Goal: Information Seeking & Learning: Learn about a topic

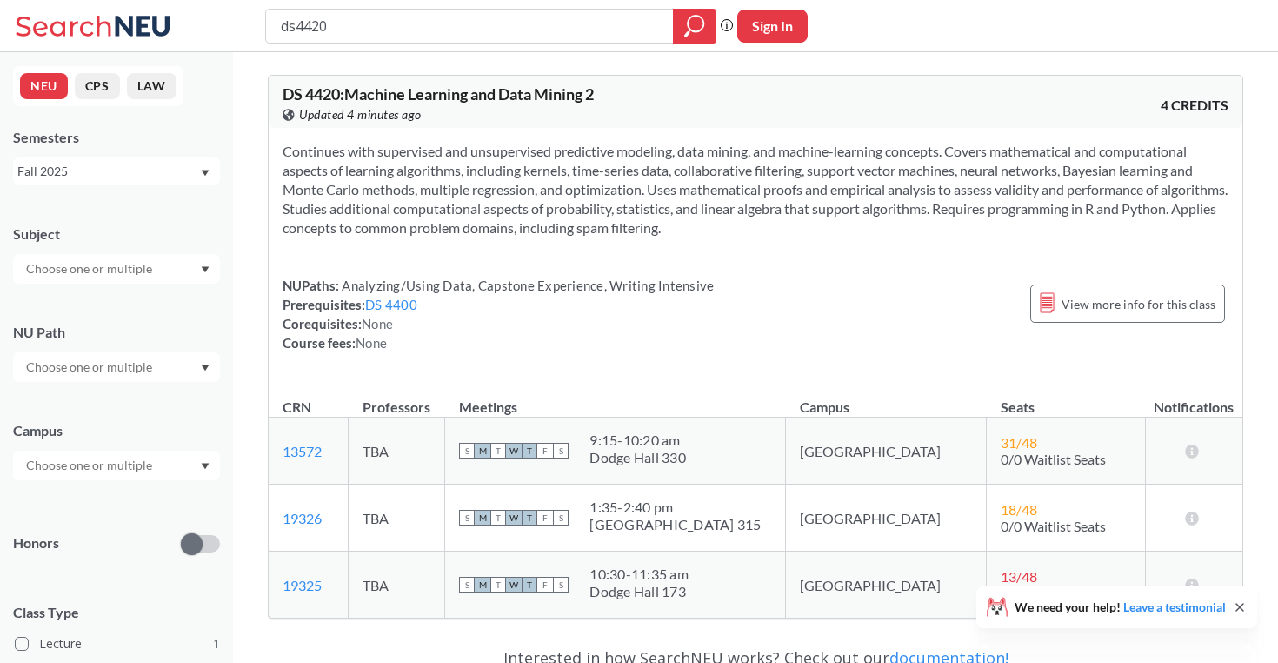
click at [130, 270] on input "text" at bounding box center [90, 268] width 146 height 21
click at [112, 299] on div "DS ( 1 )" at bounding box center [121, 299] width 197 height 19
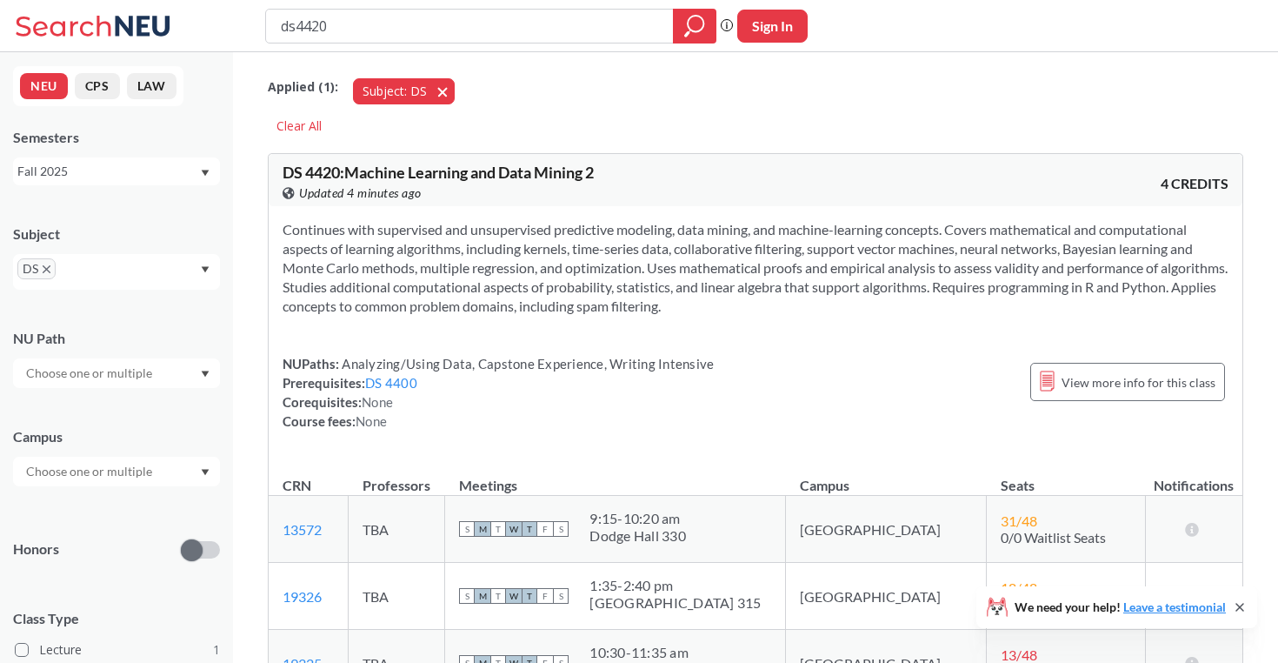
click at [440, 89] on button "Subject: DS DS" at bounding box center [404, 91] width 102 height 26
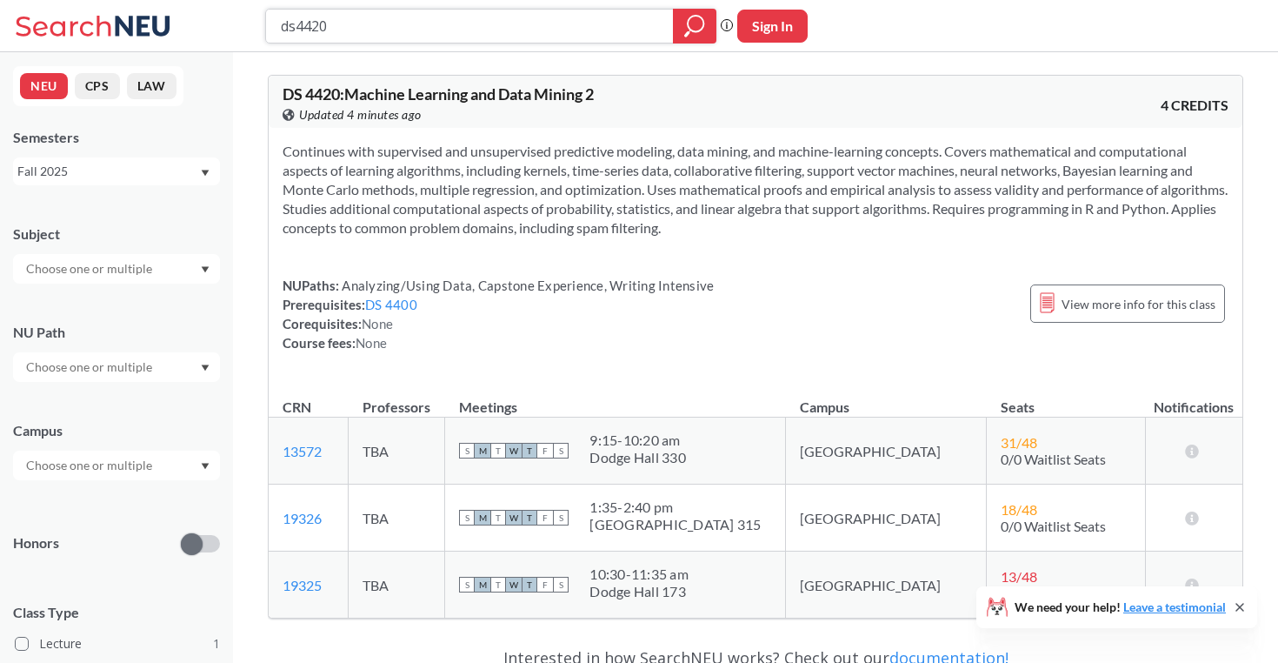
drag, startPoint x: 379, startPoint y: 24, endPoint x: 191, endPoint y: 5, distance: 188.8
click at [193, 6] on div "ds4420 Phrase search guarantees the exact search appears in the results. Ex. If…" at bounding box center [639, 26] width 1278 height 52
click at [204, 262] on div at bounding box center [116, 269] width 207 height 30
click at [148, 287] on div "DS ( 1 ) Data Science" at bounding box center [116, 307] width 207 height 48
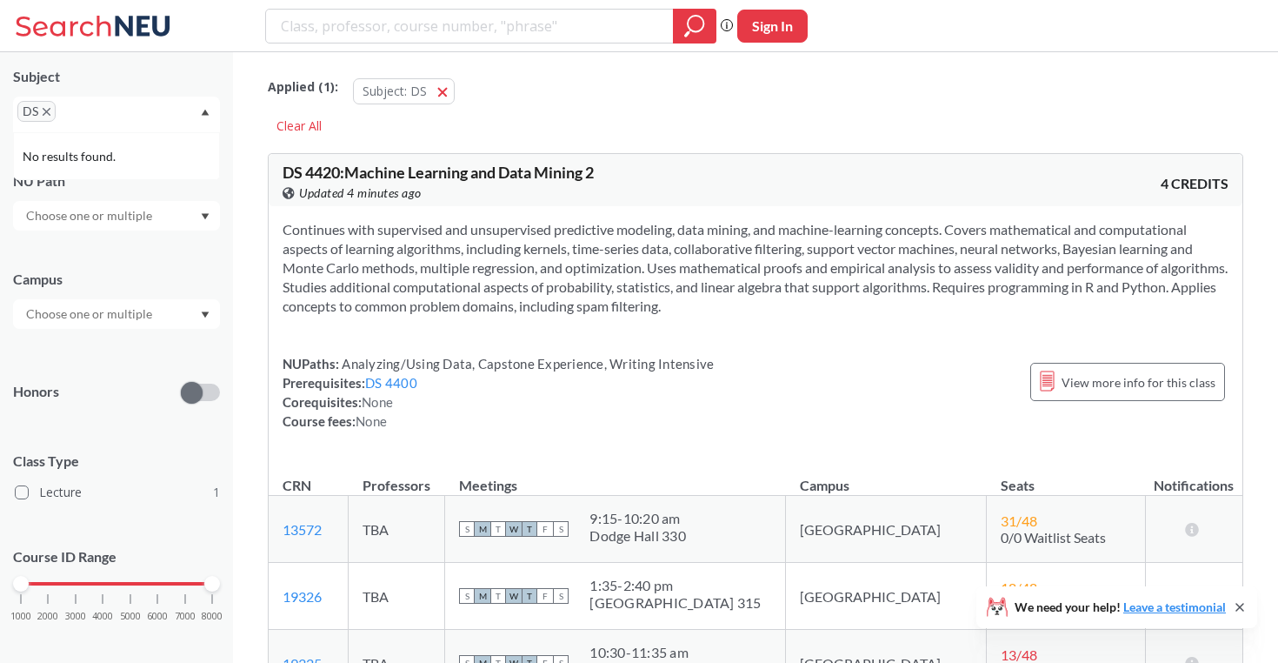
scroll to position [160, 0]
click at [142, 300] on div at bounding box center [116, 311] width 207 height 30
click at [134, 236] on div "Subject DS NU Path Campus Boston ( 1 ) Honors Class Type Lecture 1 Course ID Ra…" at bounding box center [116, 350] width 207 height 606
click at [134, 214] on input "text" at bounding box center [90, 213] width 146 height 21
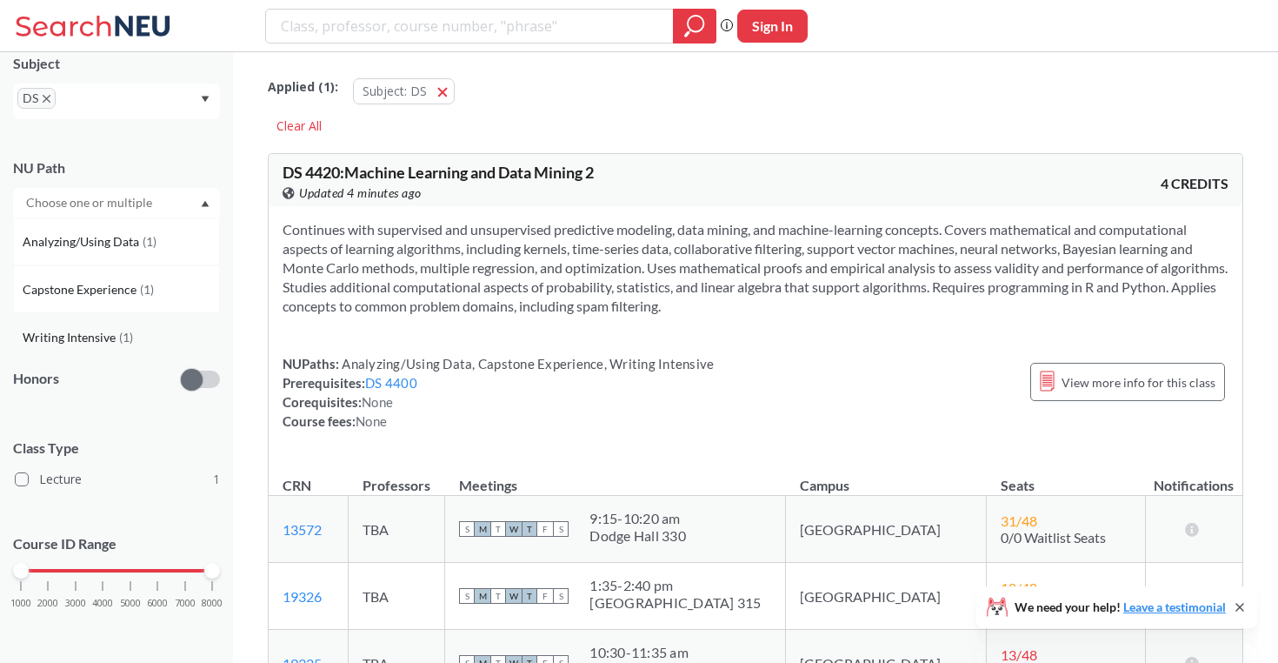
click at [127, 333] on span "( 1 )" at bounding box center [126, 337] width 14 height 15
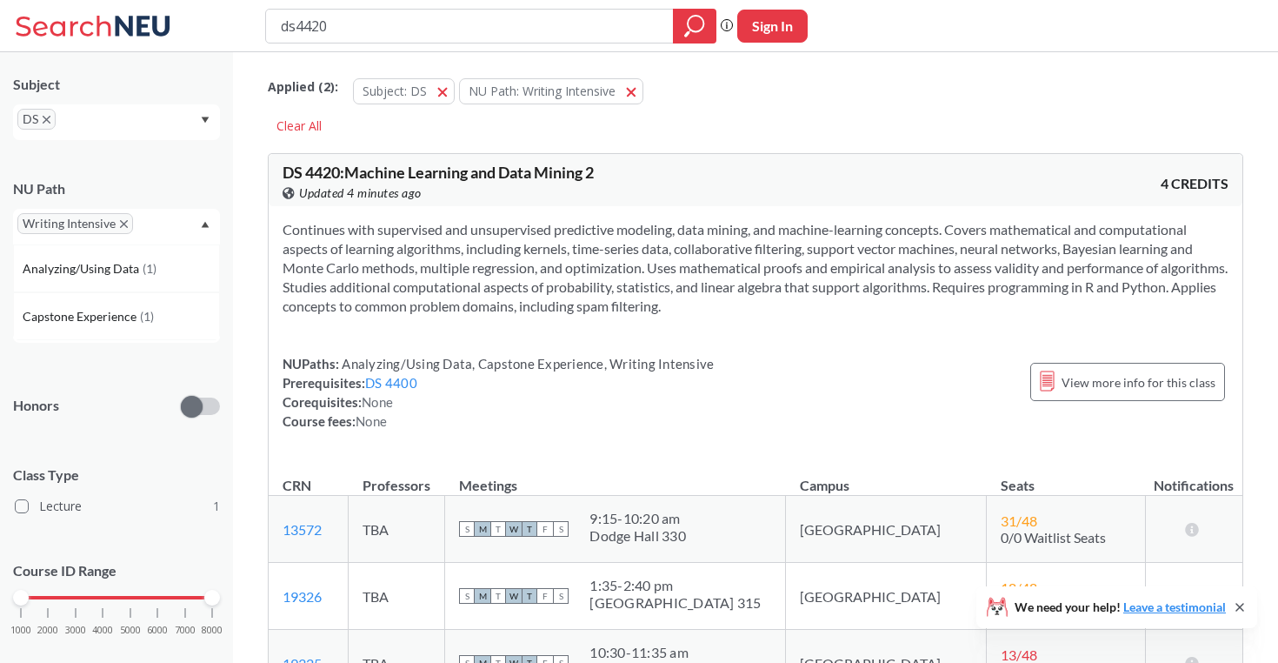
click at [210, 223] on icon "Dropdown arrow" at bounding box center [205, 224] width 9 height 7
click at [123, 225] on icon "X to remove pill" at bounding box center [124, 224] width 8 height 8
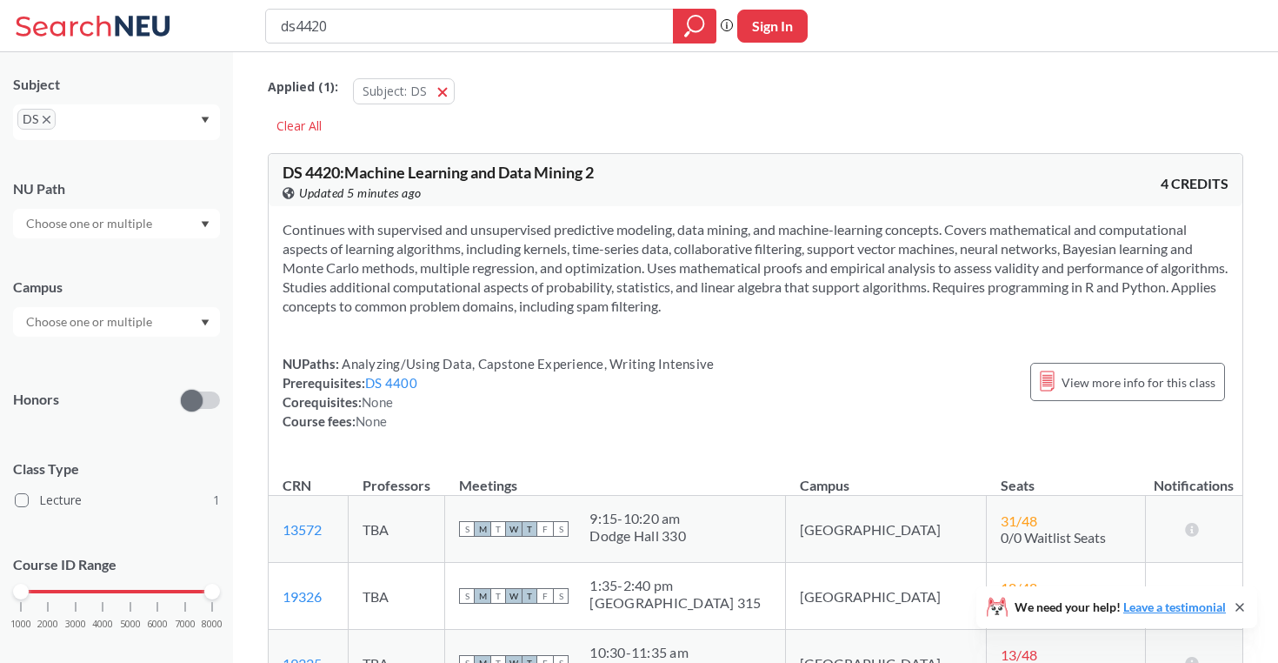
click at [124, 225] on input "text" at bounding box center [90, 223] width 146 height 21
type input "q"
type input "w"
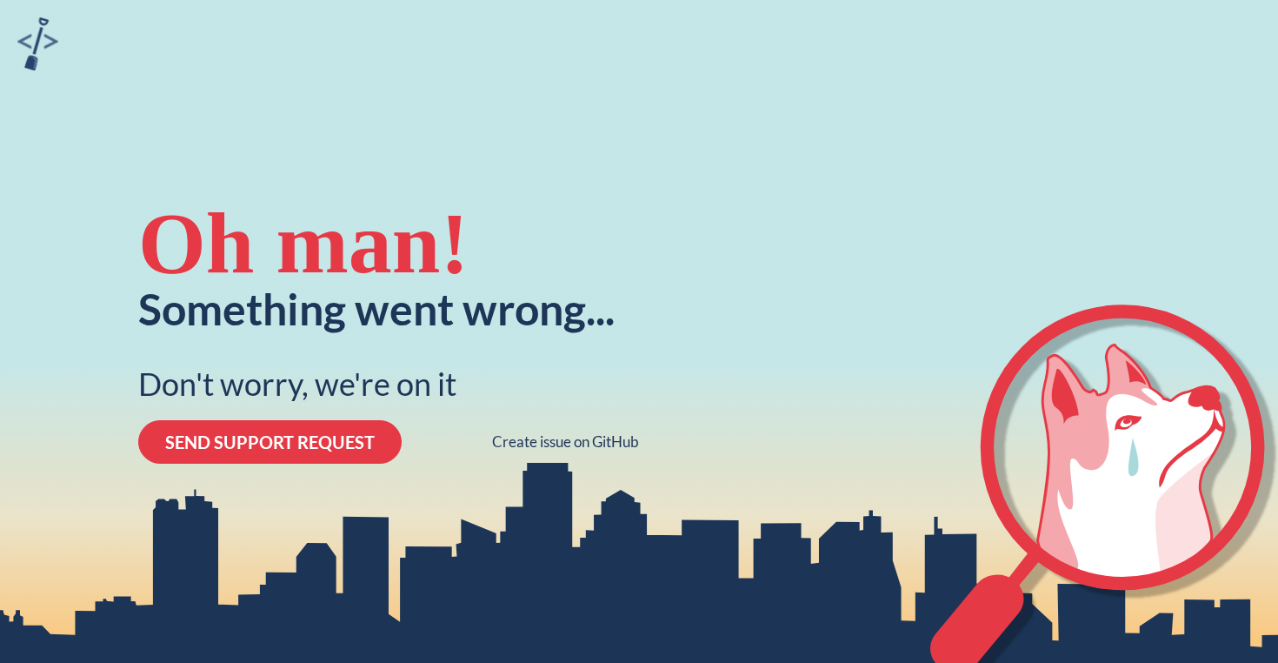
click at [945, 1] on div at bounding box center [1104, 331] width 348 height 663
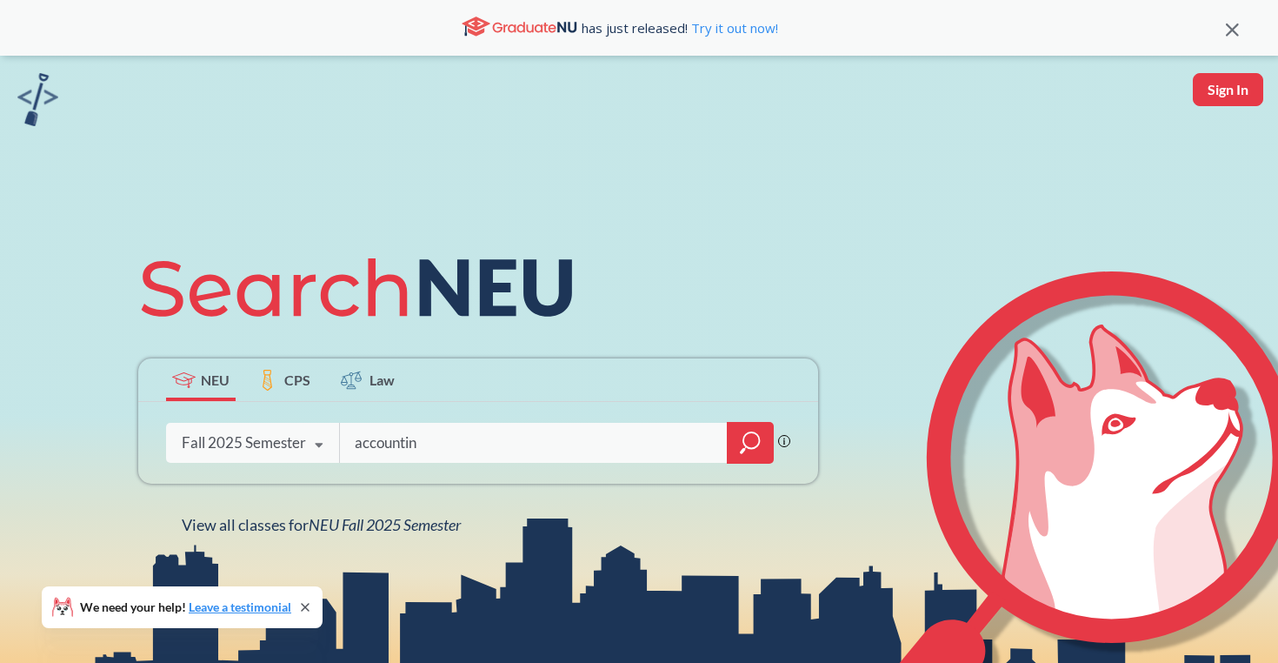
type input "accounting"
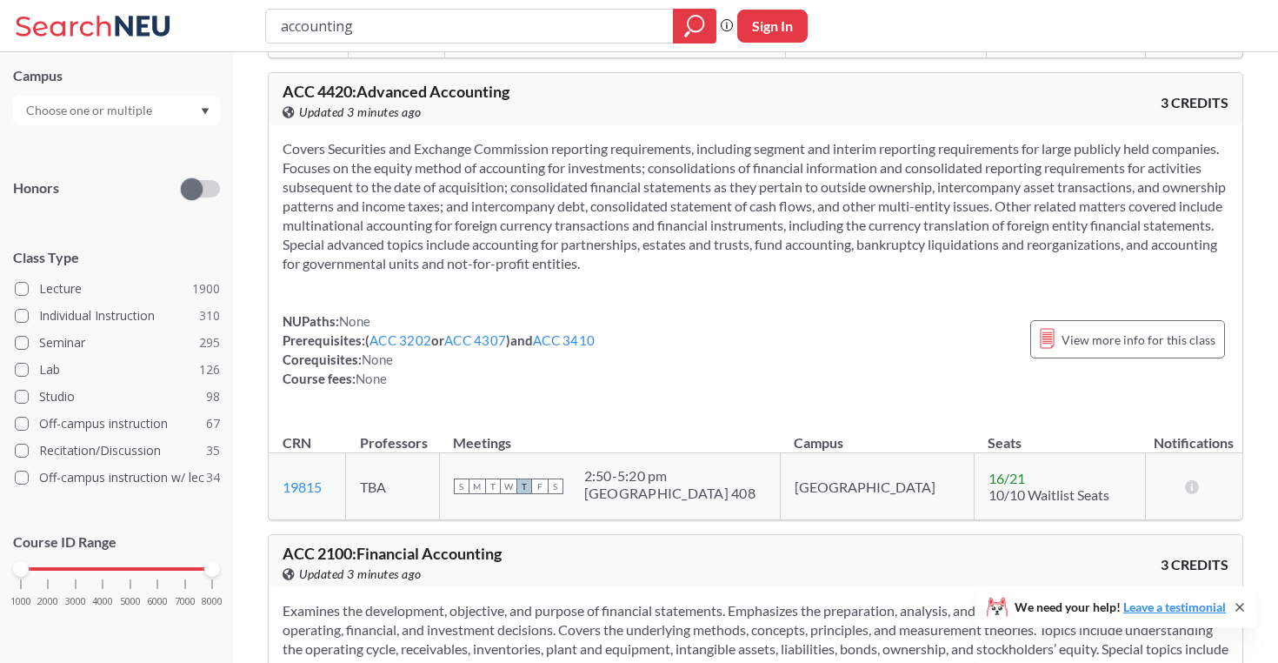
scroll to position [961, 0]
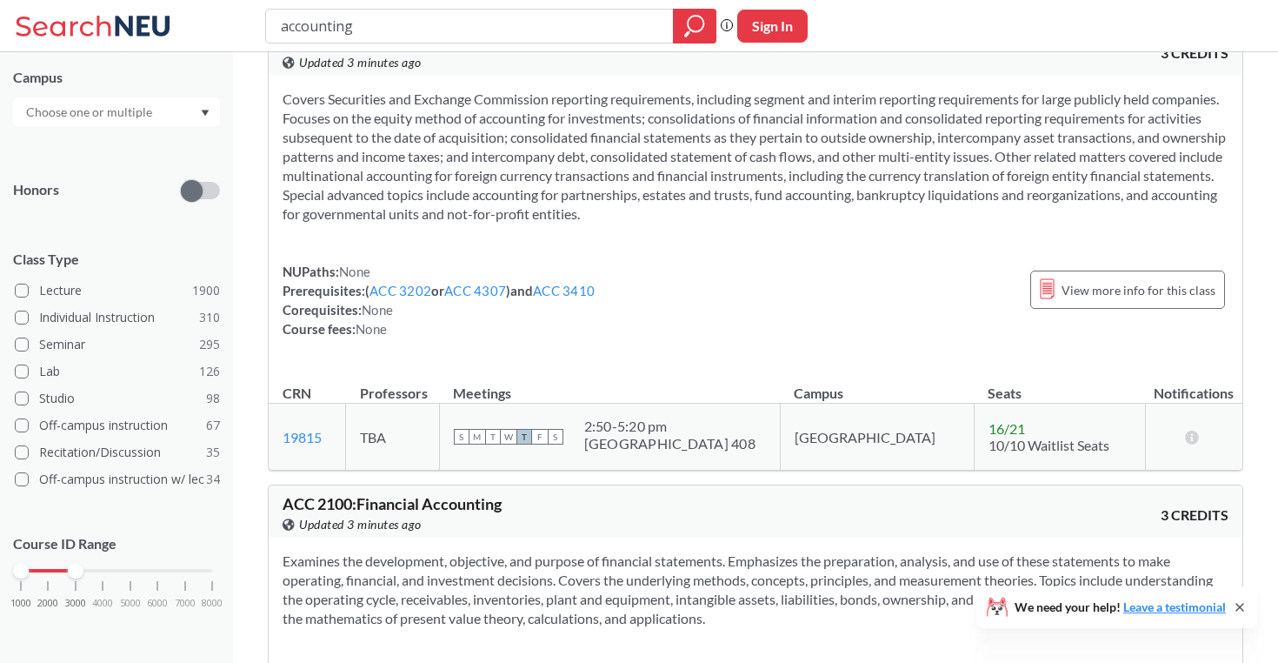
drag, startPoint x: 206, startPoint y: 570, endPoint x: 65, endPoint y: 575, distance: 141.0
click at [65, 575] on div "1000 2000 3000 4000 5000 6000 7000 8000" at bounding box center [116, 603] width 207 height 78
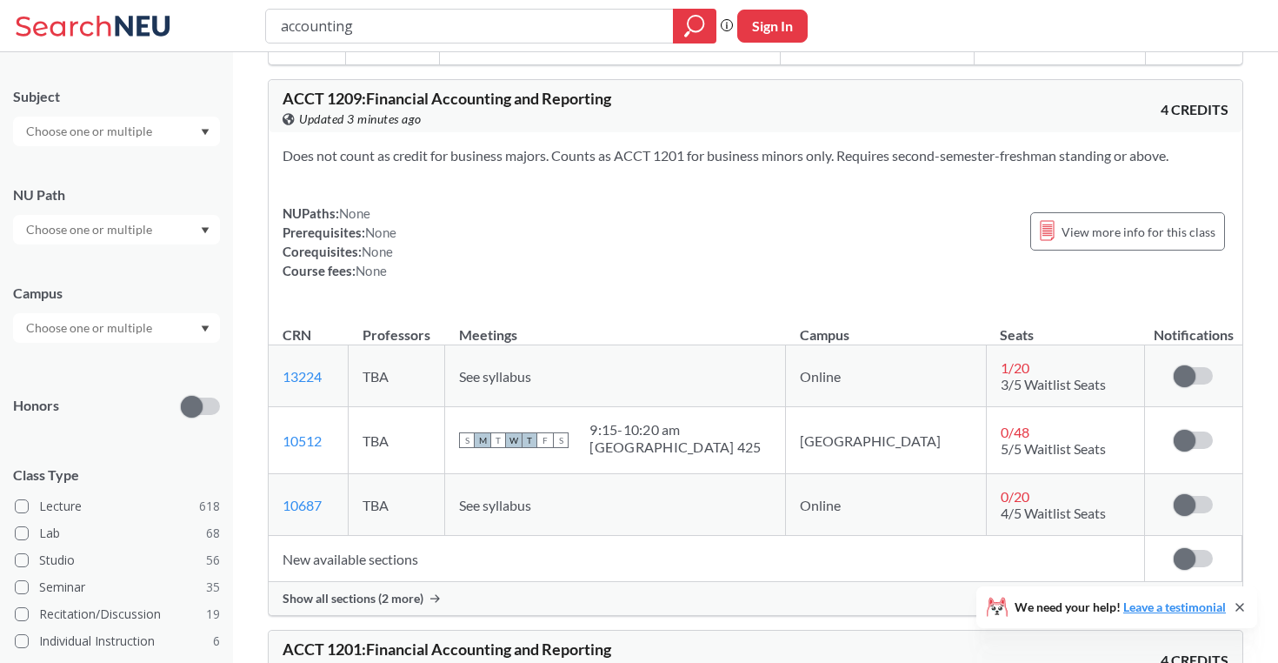
scroll to position [1522, 0]
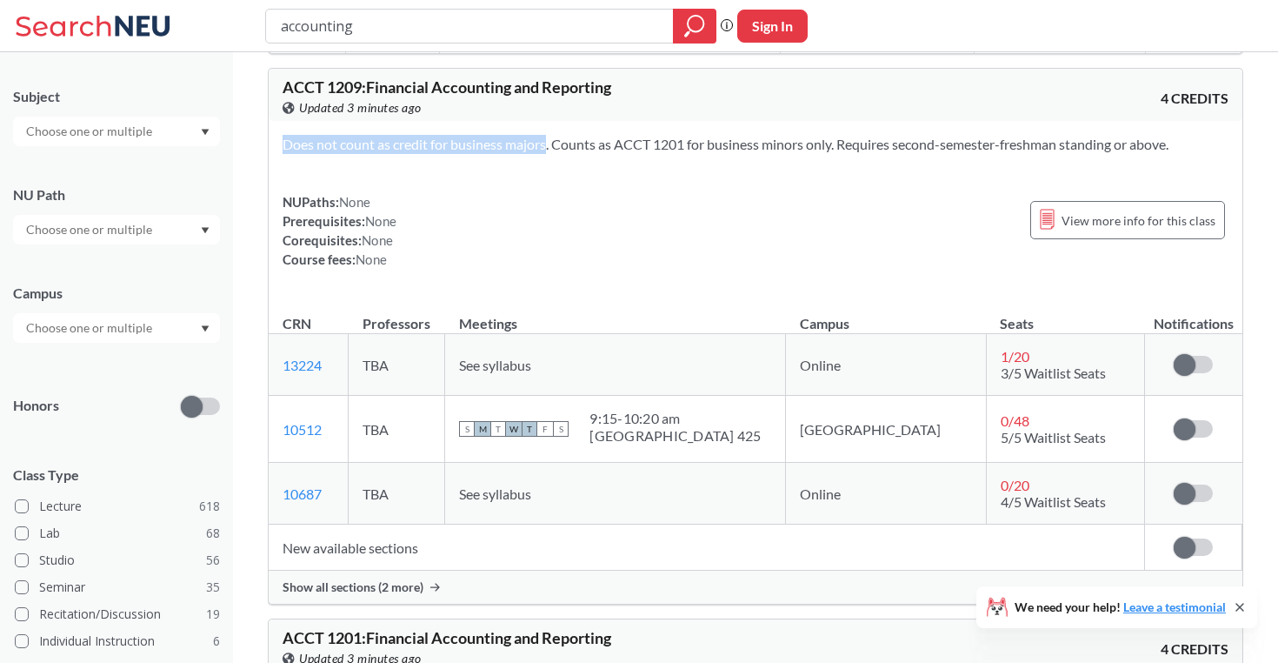
drag, startPoint x: 442, startPoint y: 154, endPoint x: 520, endPoint y: 150, distance: 78.3
click at [519, 151] on div "Does not count as credit for business majors. Counts as ACCT 1201 for business …" at bounding box center [756, 209] width 974 height 176
click at [516, 153] on section "Does not count as credit for business majors. Counts as ACCT 1201 for business …" at bounding box center [756, 144] width 946 height 19
drag, startPoint x: 831, startPoint y: 145, endPoint x: 930, endPoint y: 145, distance: 99.1
click at [930, 146] on section "Does not count as credit for business majors. Counts as ACCT 1201 for business …" at bounding box center [756, 144] width 946 height 19
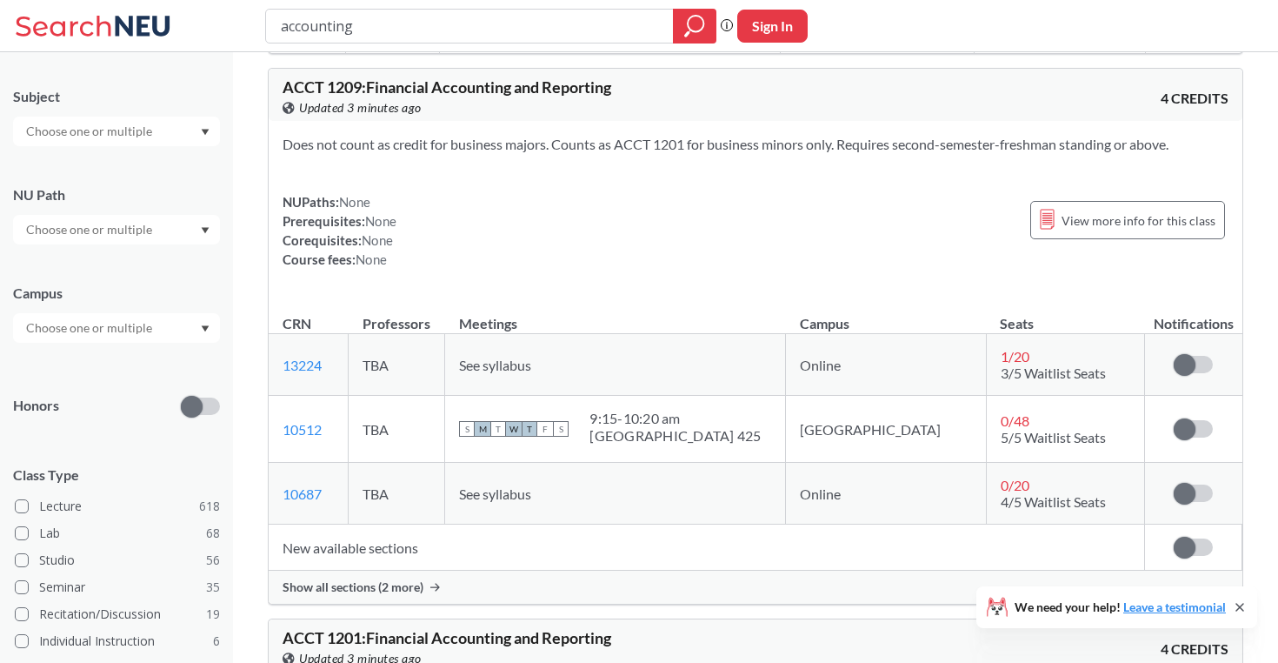
click at [779, 196] on div "NUPaths: None Prerequisites: None Corequisites: None Course fees: None View mor…" at bounding box center [756, 230] width 946 height 77
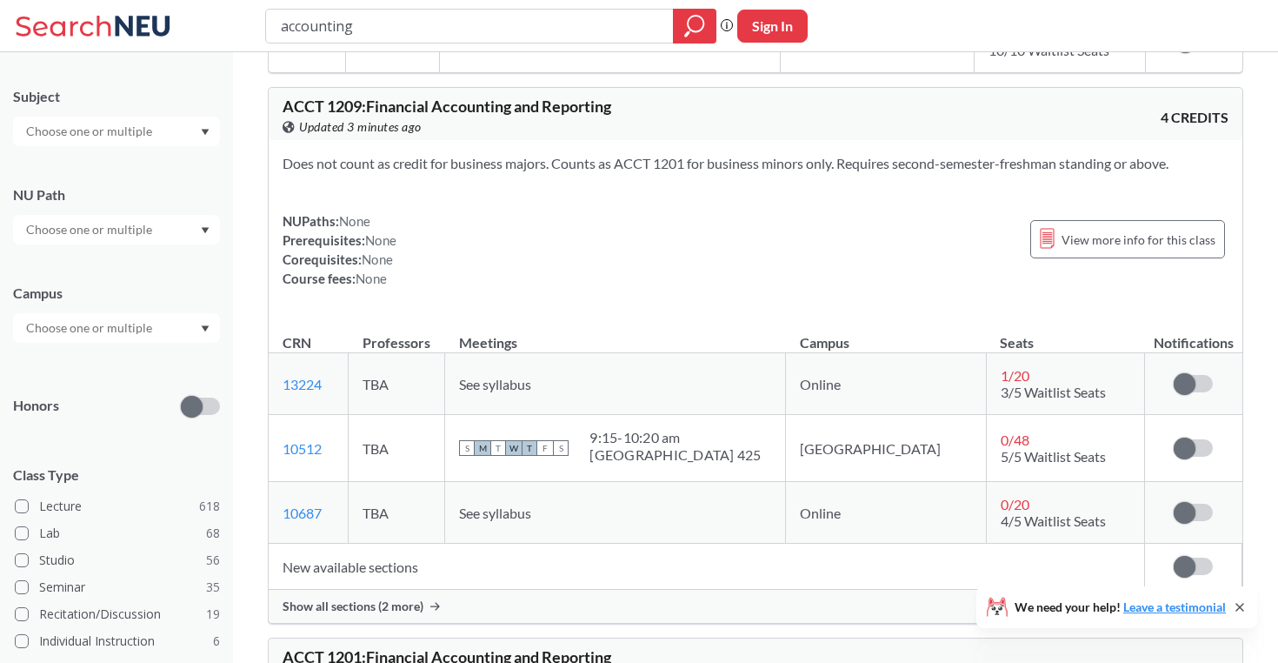
scroll to position [1503, 0]
click at [383, 612] on span "Show all sections (2 more)" at bounding box center [353, 605] width 141 height 16
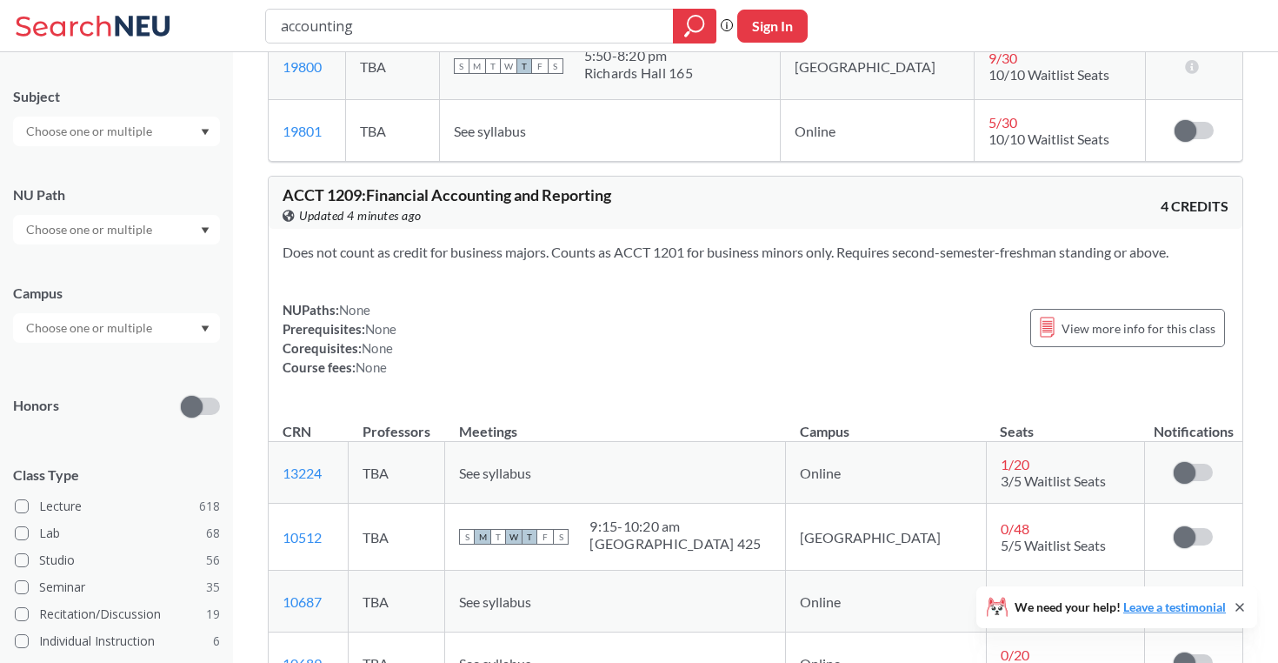
scroll to position [1411, 0]
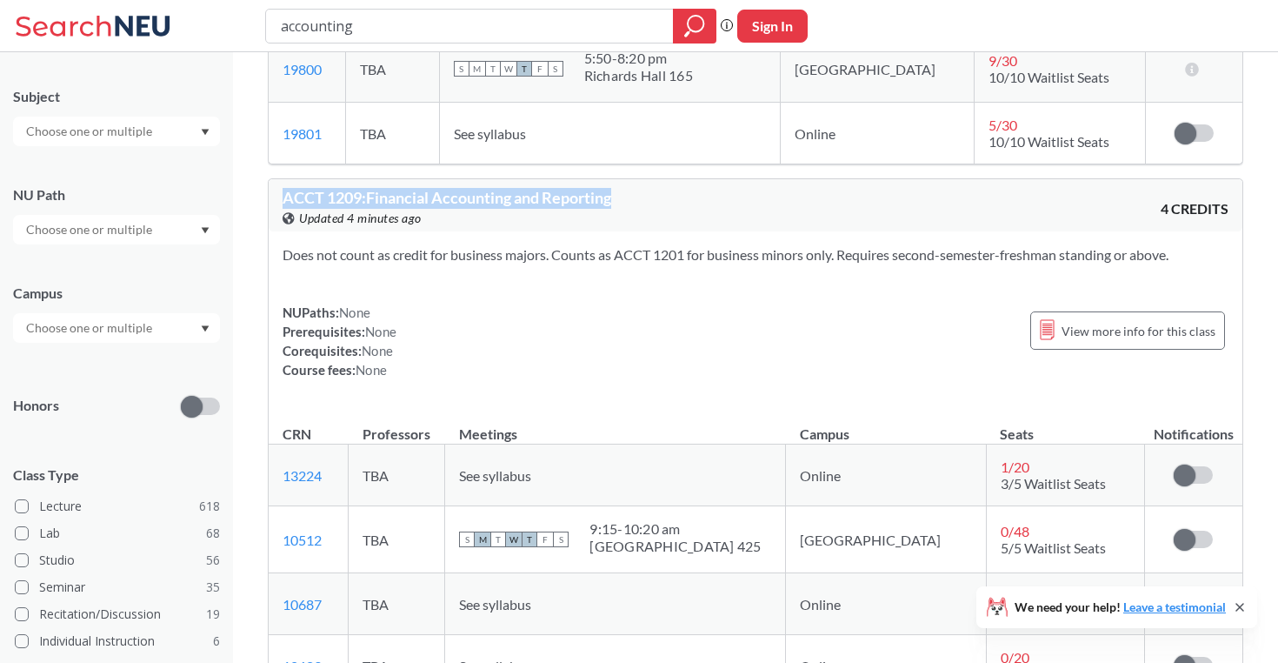
drag, startPoint x: 622, startPoint y: 193, endPoint x: 277, endPoint y: 185, distance: 344.4
click at [276, 185] on div "ACCT 1209 : Financial Accounting and Reporting View this course on Banner. Upda…" at bounding box center [756, 205] width 974 height 52
copy span "ACCT 1209 : Financial Accounting and Reporting"
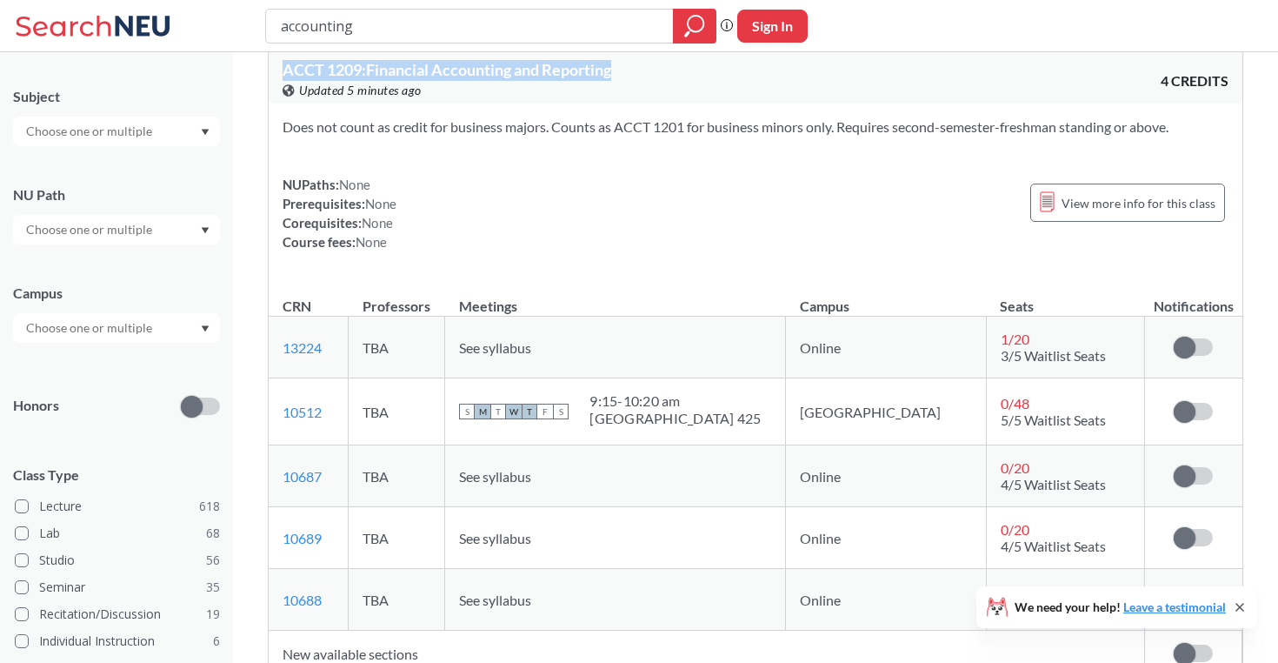
scroll to position [1540, 0]
click at [1099, 199] on span "View more info for this class" at bounding box center [1139, 202] width 154 height 22
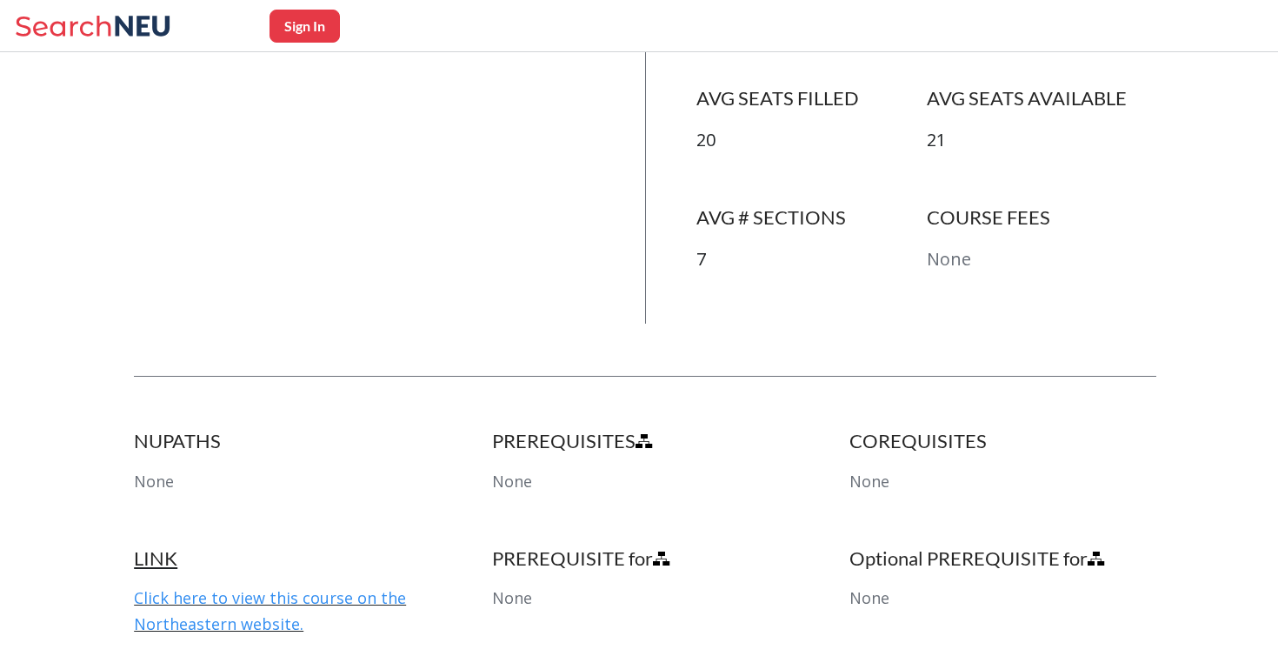
scroll to position [648, 0]
click at [324, 586] on link "Click here to view this course on the Northeastern website." at bounding box center [270, 609] width 272 height 47
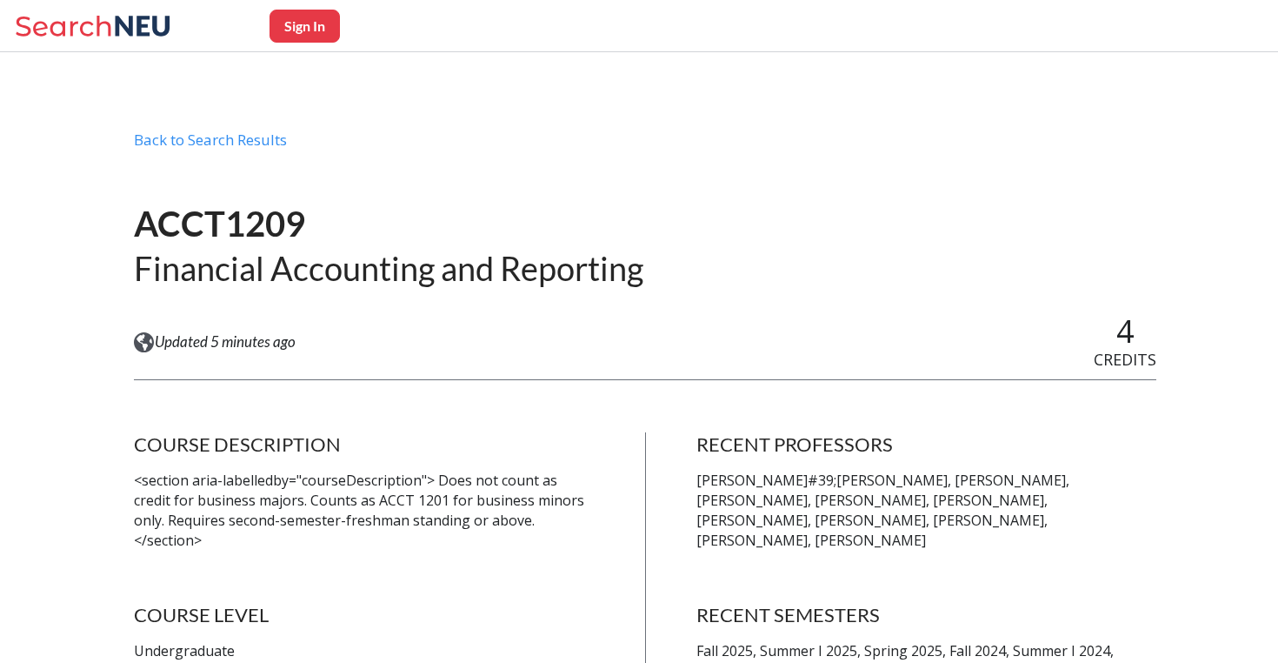
scroll to position [0, 0]
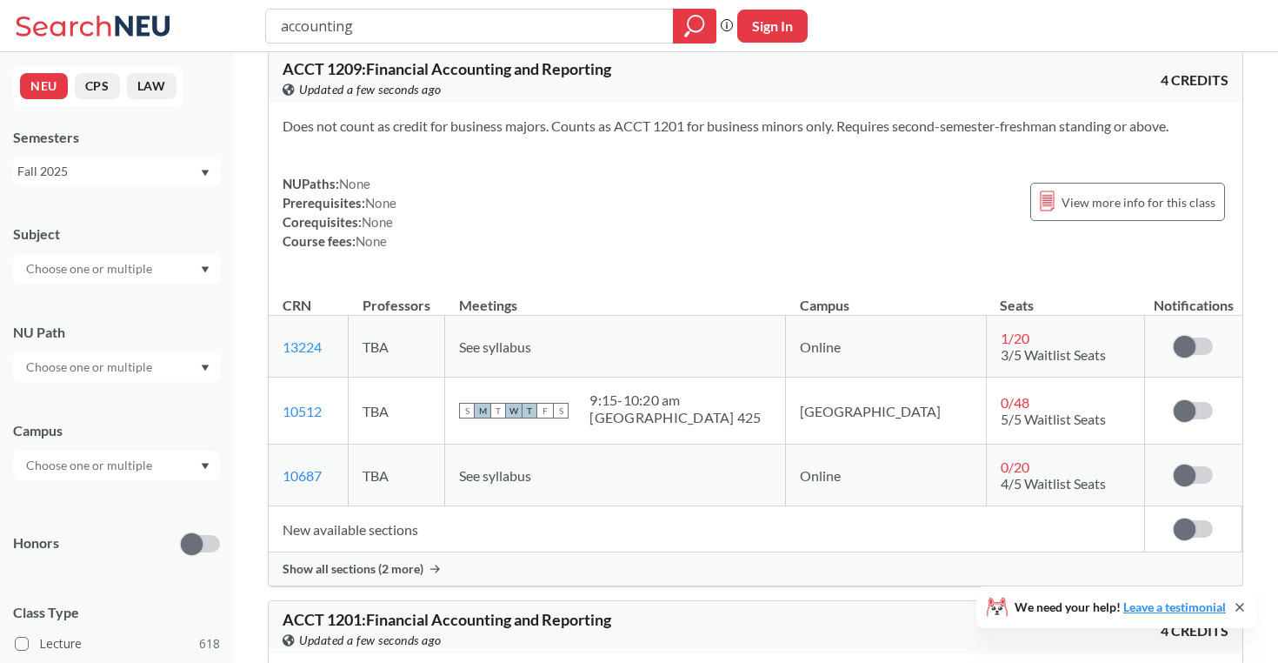
drag, startPoint x: 323, startPoint y: 24, endPoint x: 197, endPoint y: 10, distance: 126.8
click at [197, 10] on div "accounting Phrase search guarantees the exact search appears in the results. Ex…" at bounding box center [639, 26] width 1278 height 52
type input "meditation"
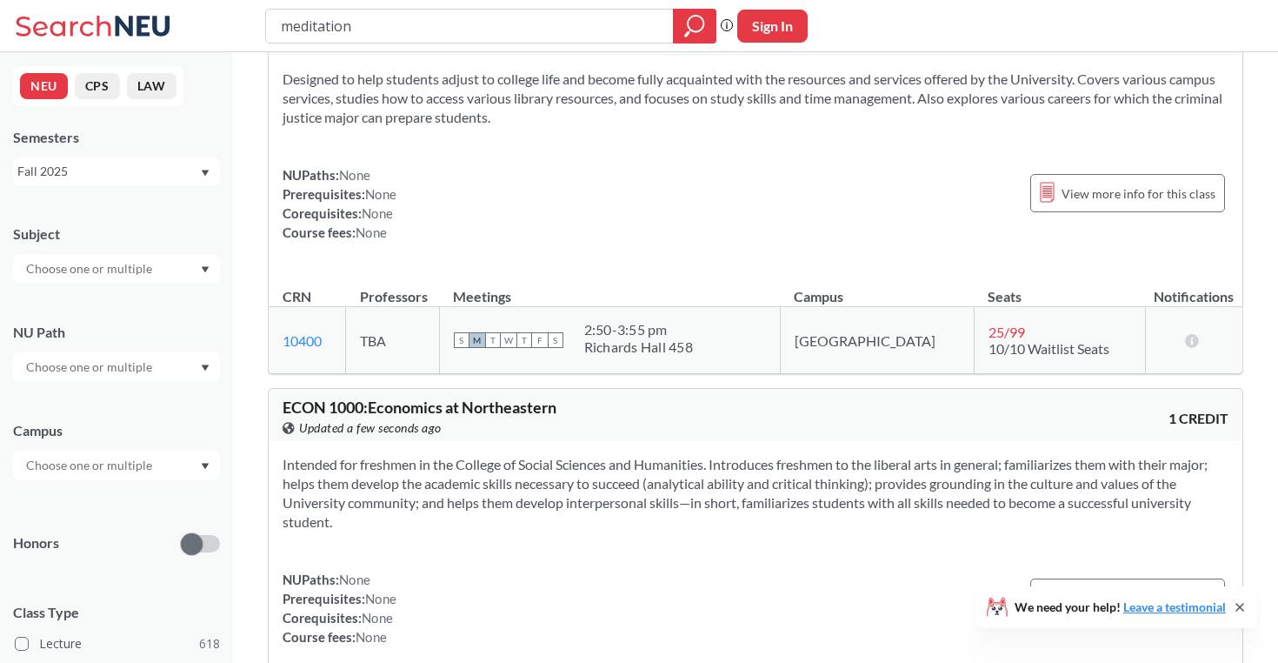
scroll to position [722, 0]
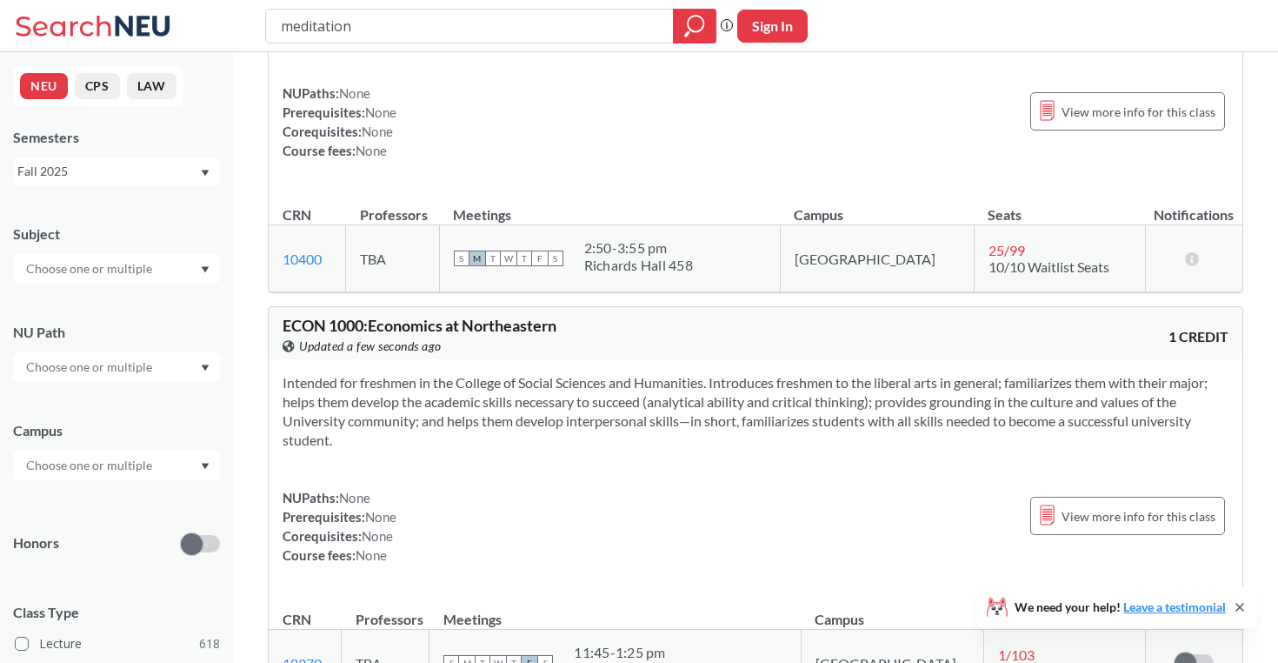
drag, startPoint x: 405, startPoint y: 32, endPoint x: 217, endPoint y: -29, distance: 197.4
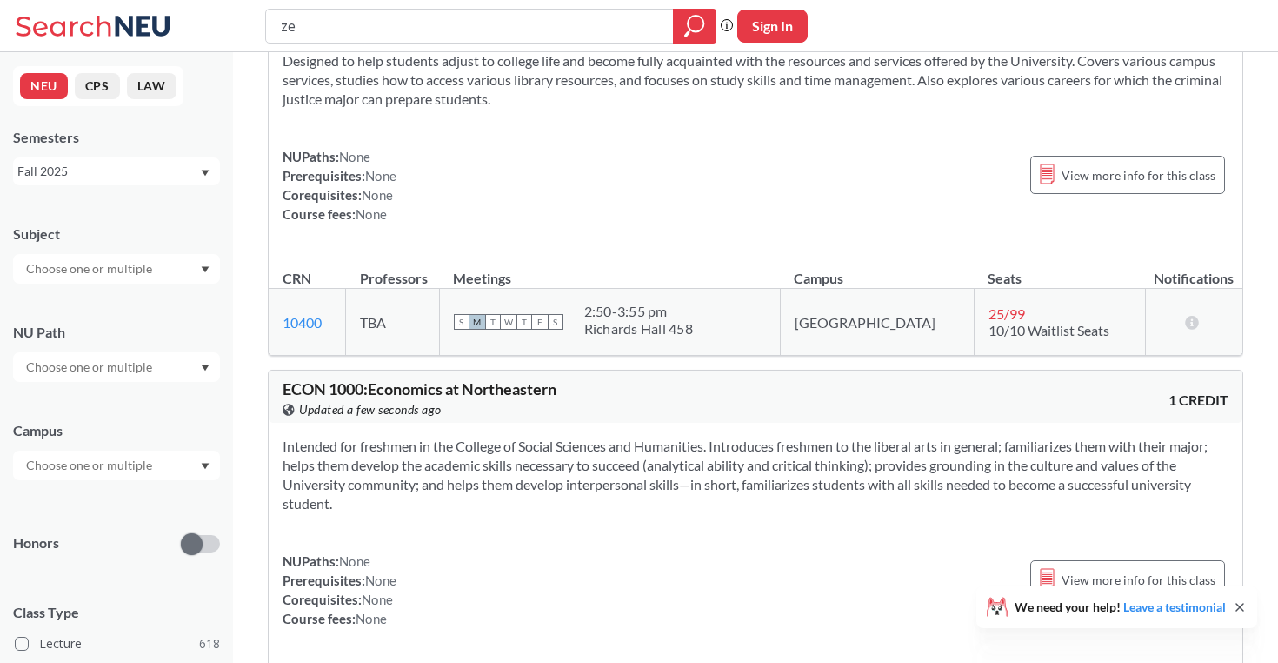
type input "zeb"
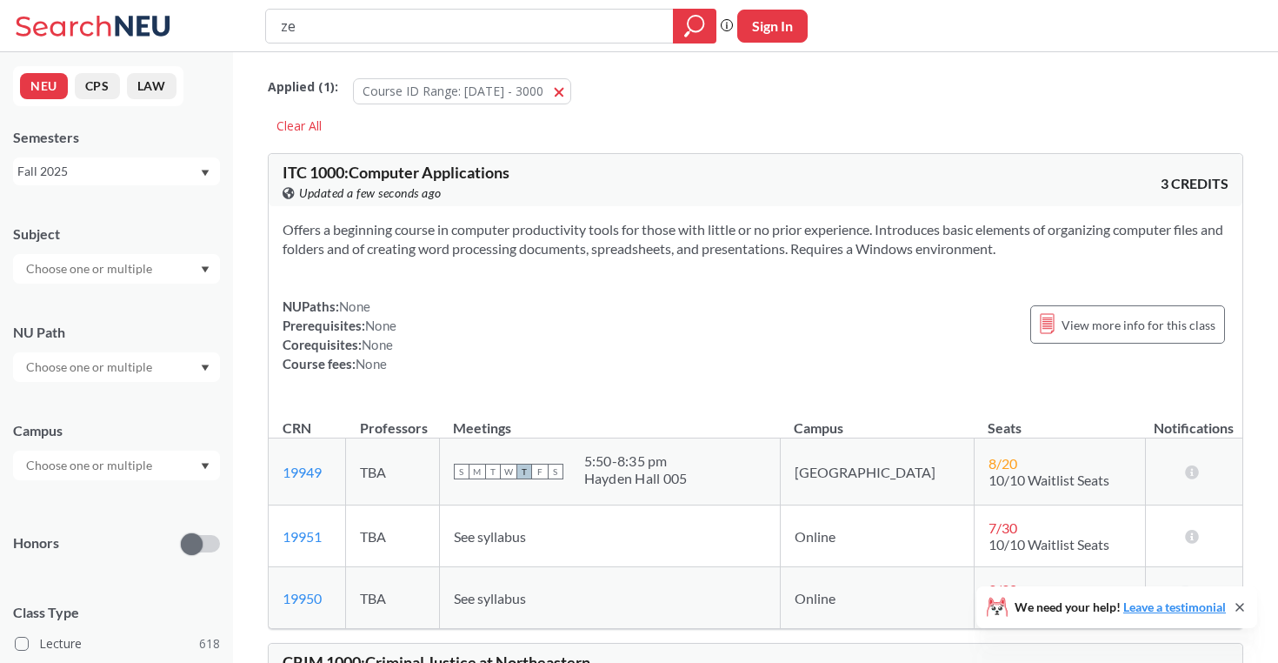
type input "[DEMOGRAPHIC_DATA]"
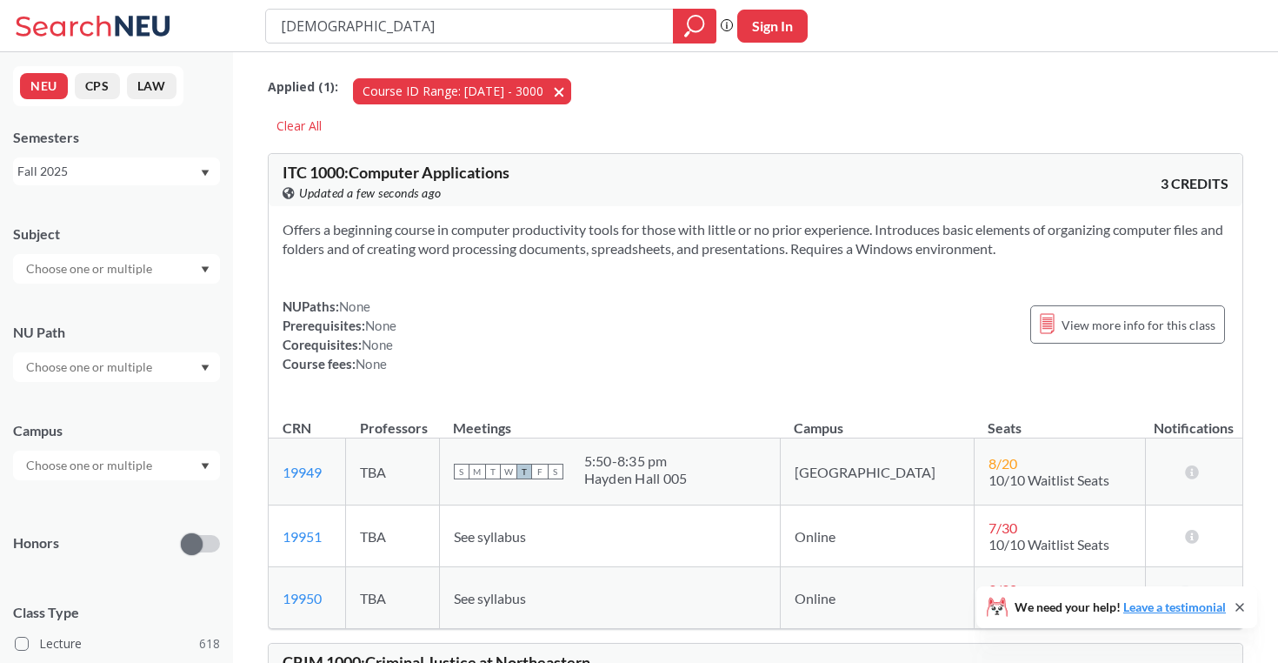
click at [540, 87] on button "Course ID Range: [DATE] - 3000 [DATE] - 3000" at bounding box center [462, 91] width 218 height 26
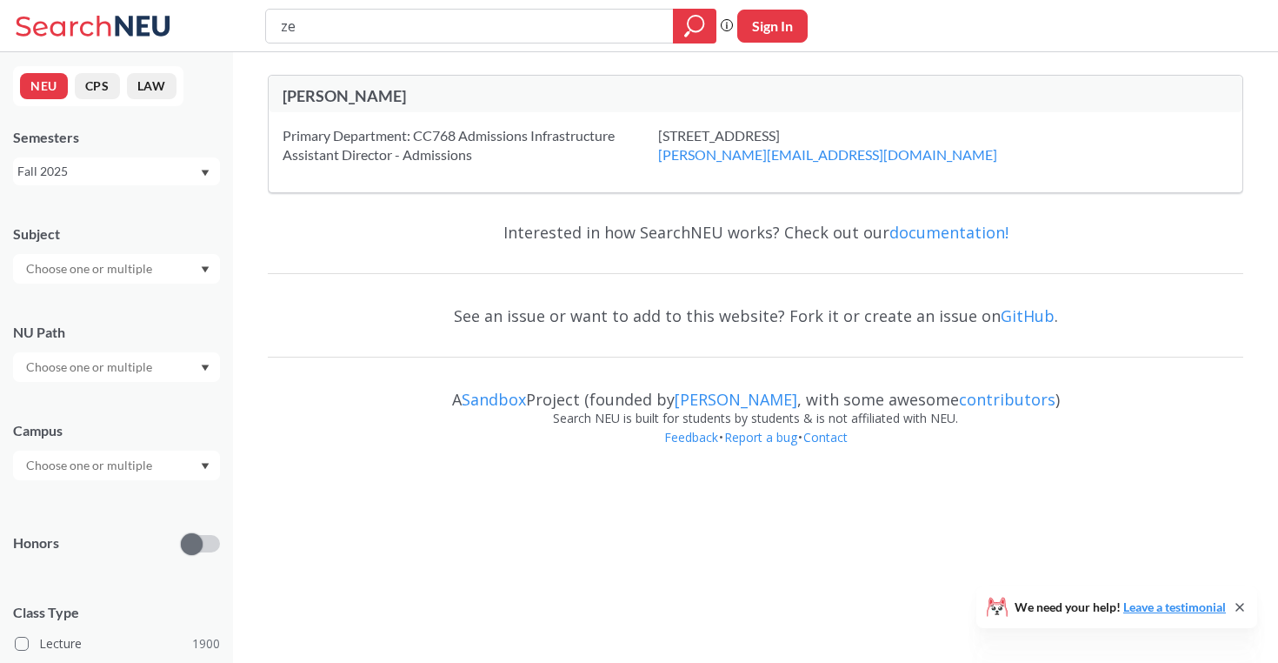
type input "z"
type input "meditation"
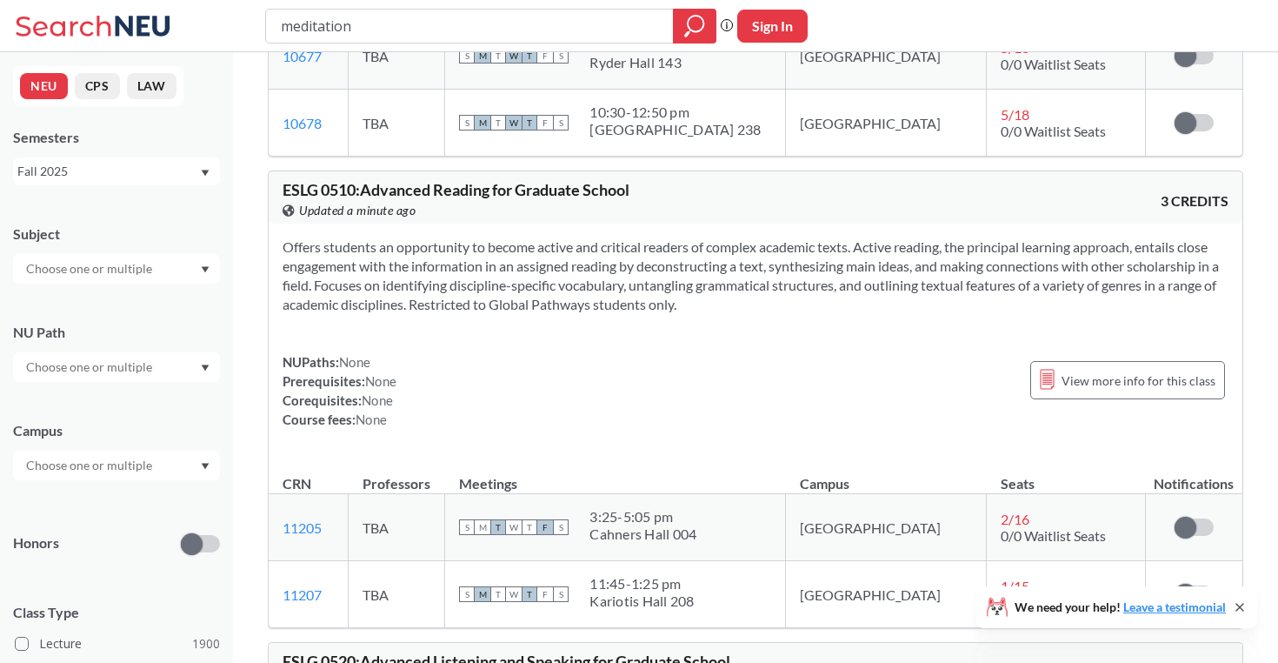
scroll to position [3054, 0]
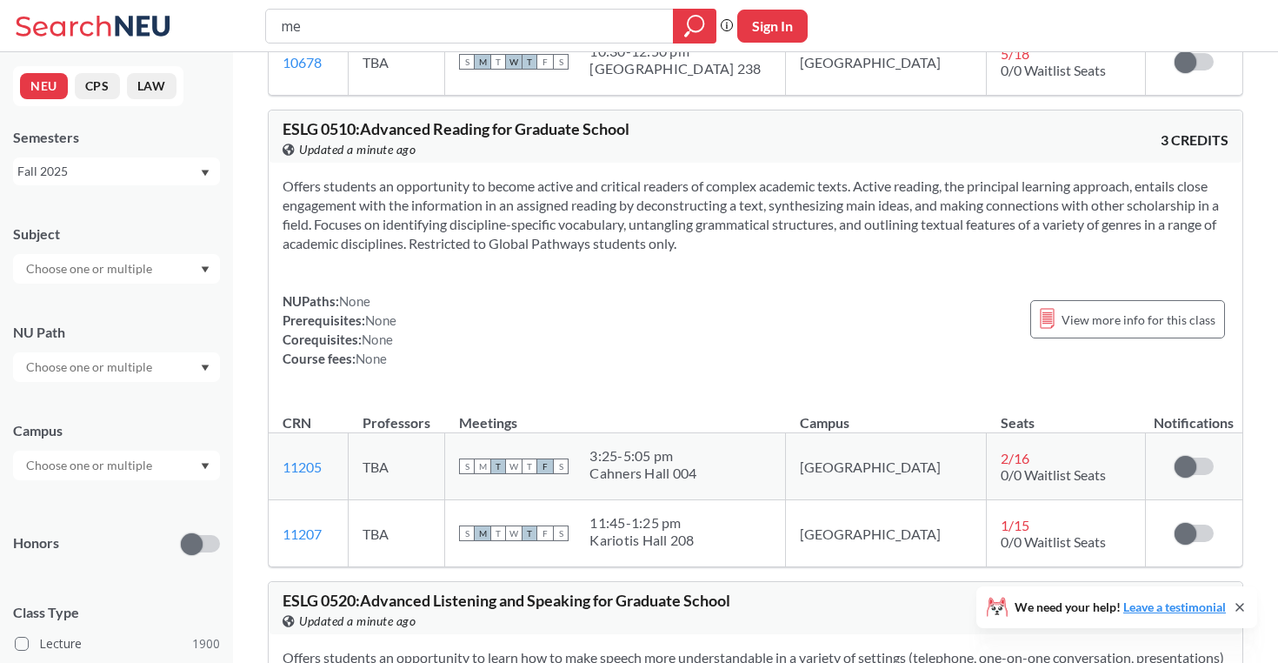
type input "m"
type input "inference"
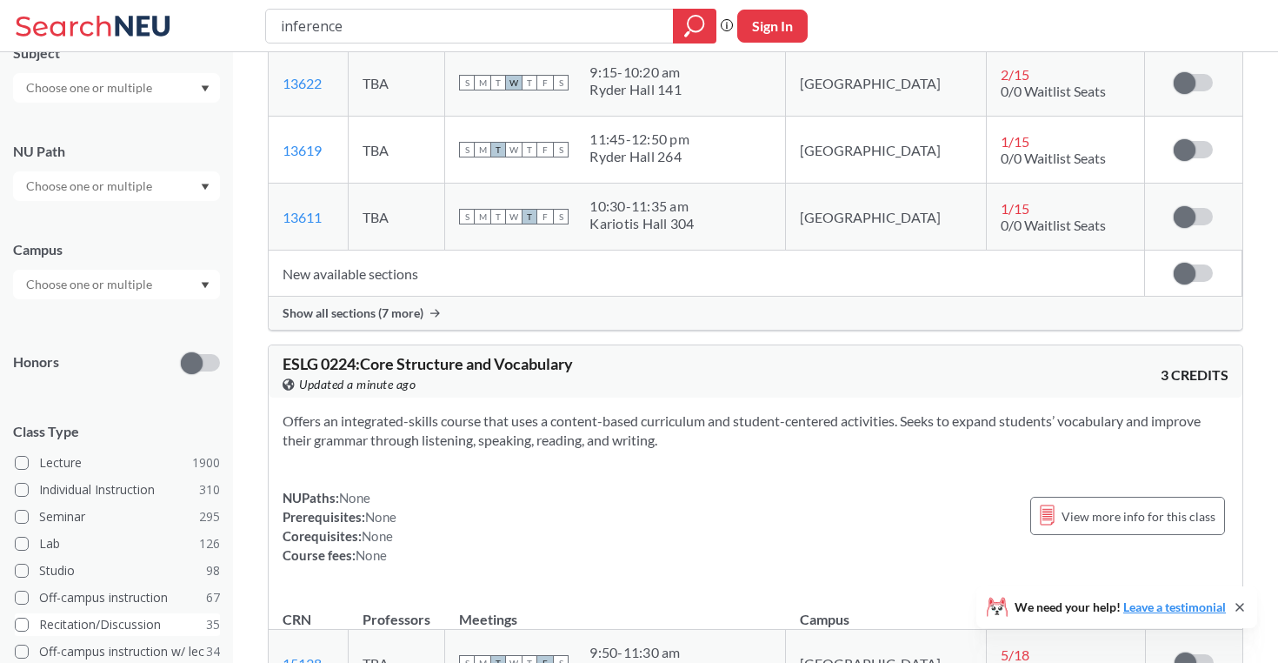
scroll to position [96, 0]
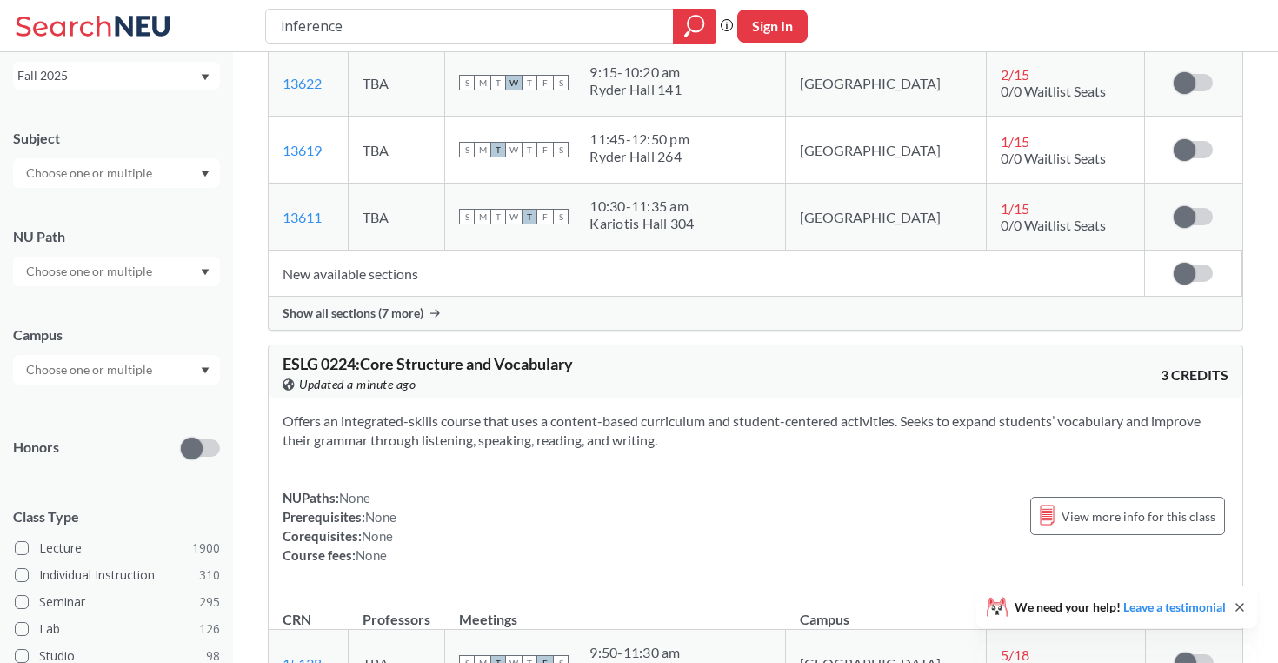
click at [85, 359] on input "text" at bounding box center [90, 369] width 146 height 21
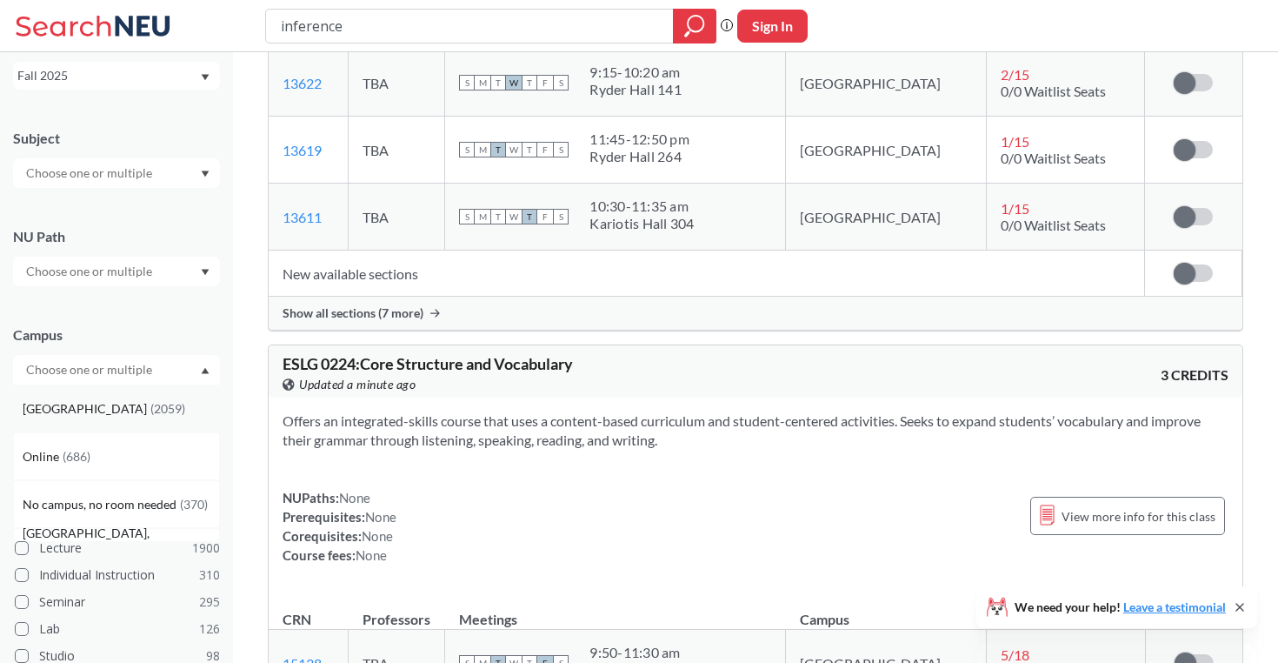
click at [150, 403] on span "( 2059 )" at bounding box center [167, 408] width 35 height 15
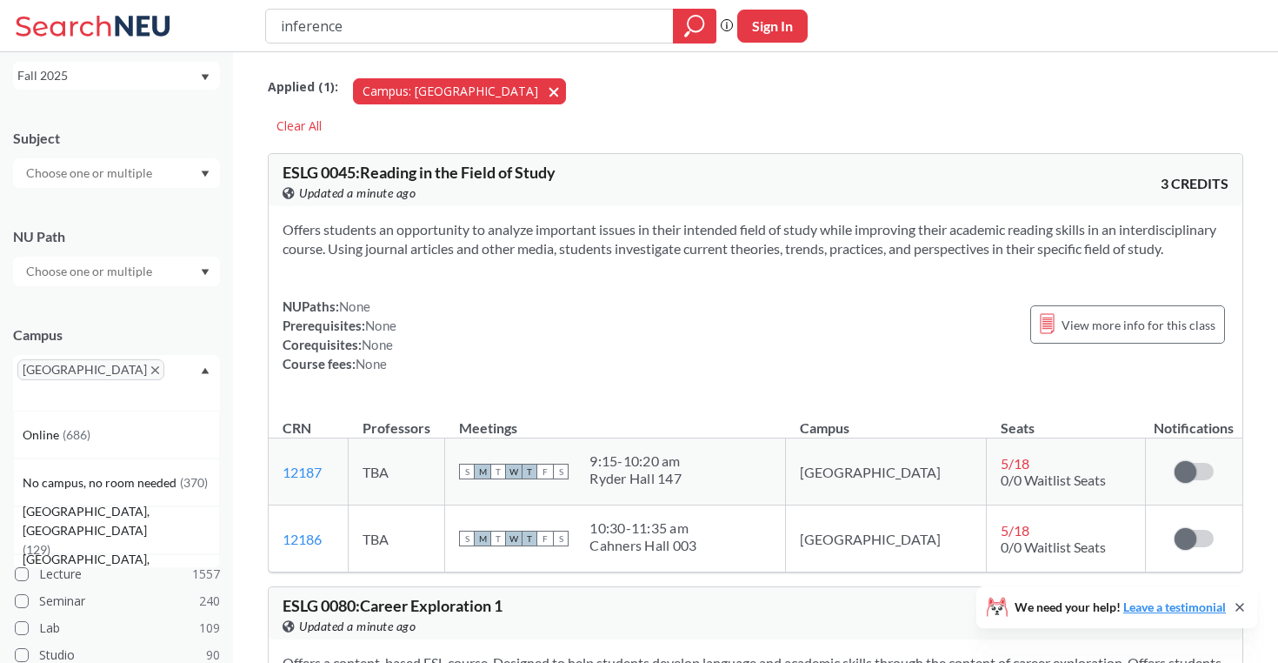
click at [467, 84] on button "Campus: [GEOGRAPHIC_DATA]" at bounding box center [459, 91] width 213 height 26
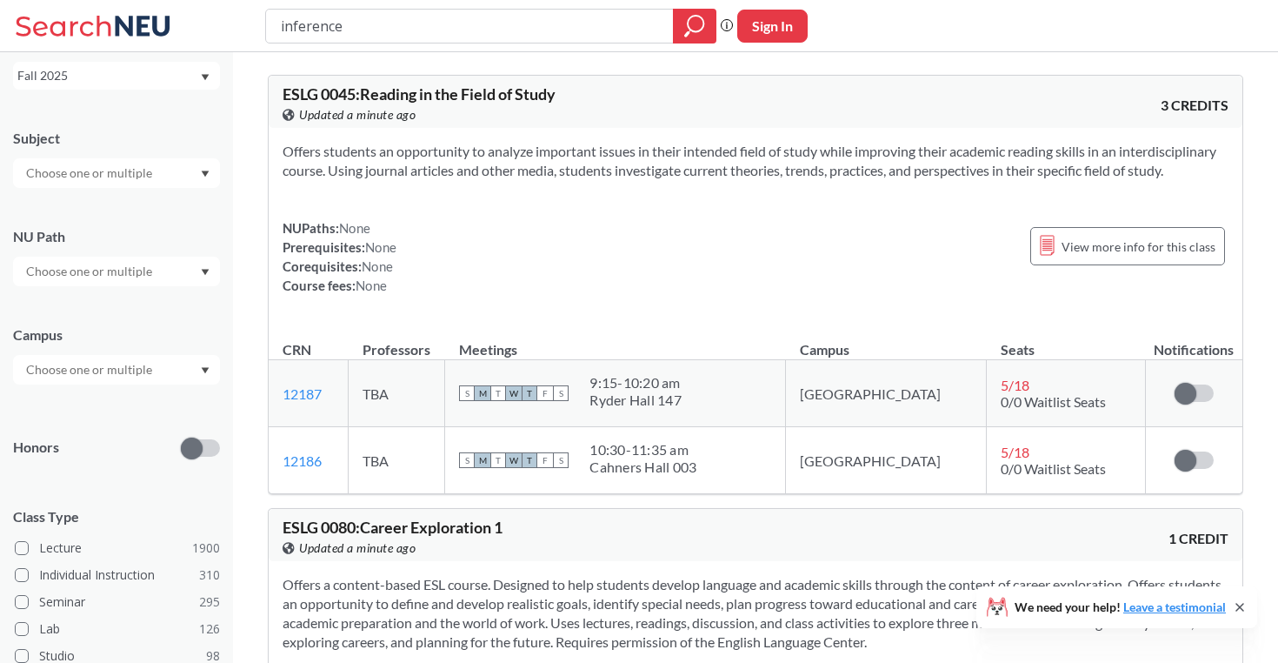
click at [426, 44] on div "inference Phrase search guarantees the exact search appears in the results. Ex.…" at bounding box center [639, 26] width 1278 height 52
drag, startPoint x: 402, startPoint y: 34, endPoint x: 260, endPoint y: 2, distance: 145.3
click at [260, 2] on div "inference Phrase search guarantees the exact search appears in the results. Ex.…" at bounding box center [639, 26] width 1278 height 52
type input "[DEMOGRAPHIC_DATA]"
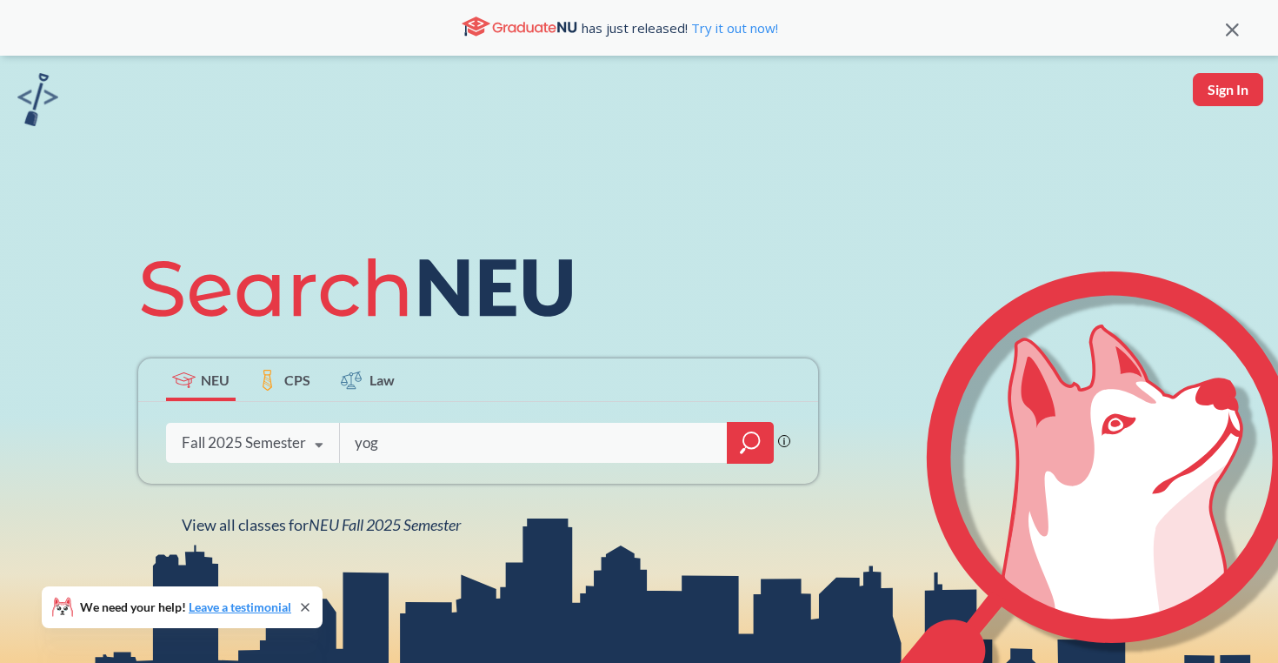
type input "yoga"
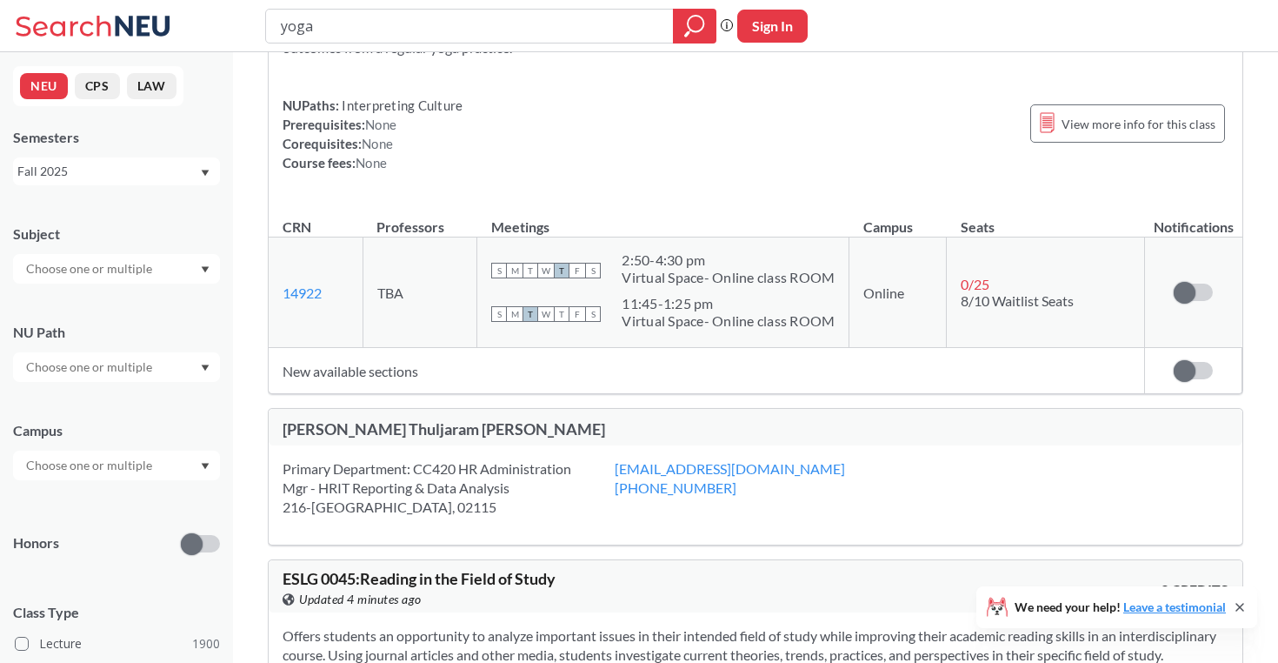
scroll to position [609, 0]
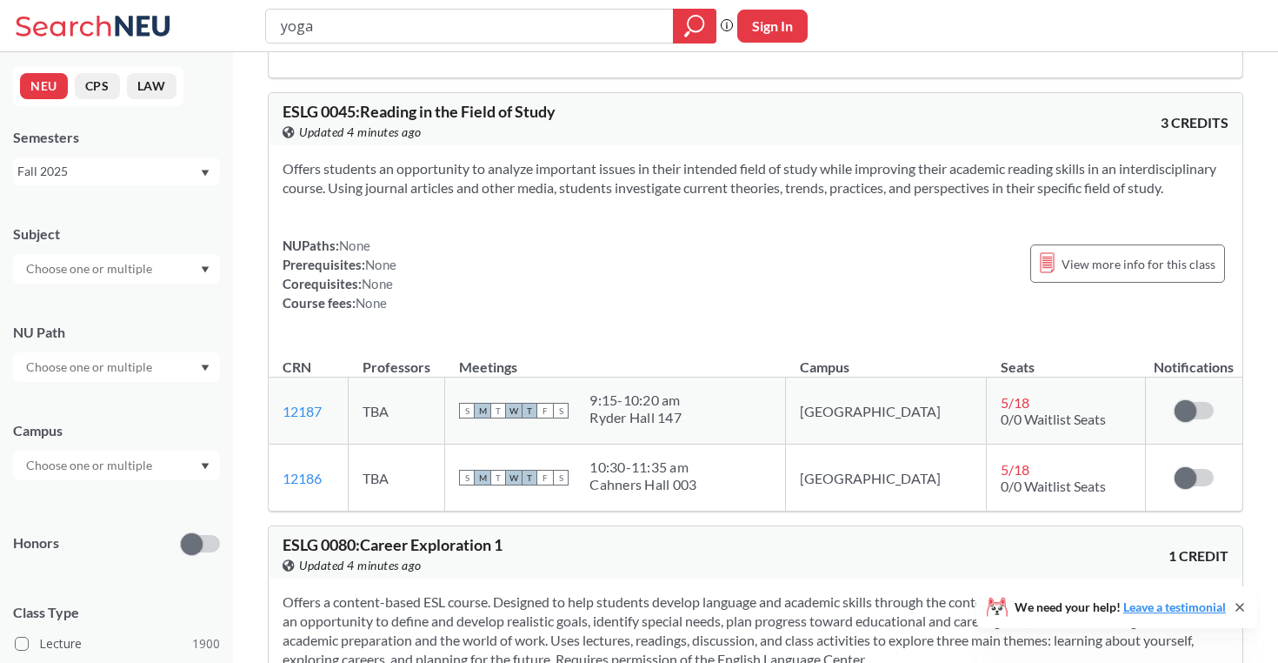
drag, startPoint x: 336, startPoint y: 28, endPoint x: 232, endPoint y: 13, distance: 104.5
click at [232, 14] on div "yoga Phrase search guarantees the exact search appears in the results. Ex. If y…" at bounding box center [639, 26] width 1278 height 52
type input "caep"
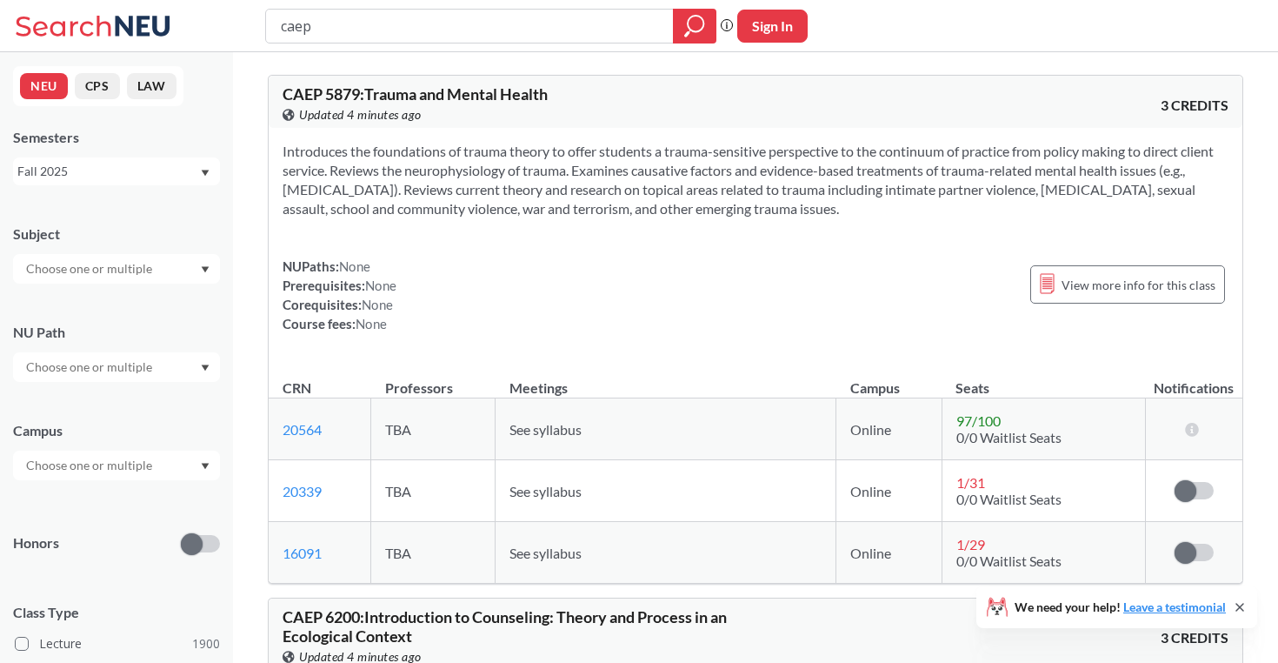
click at [104, 270] on input "text" at bounding box center [90, 268] width 146 height 21
click at [110, 264] on input "camp" at bounding box center [90, 268] width 146 height 21
type input "ca"
click at [87, 300] on div "CAEP ( 58 )" at bounding box center [121, 290] width 197 height 19
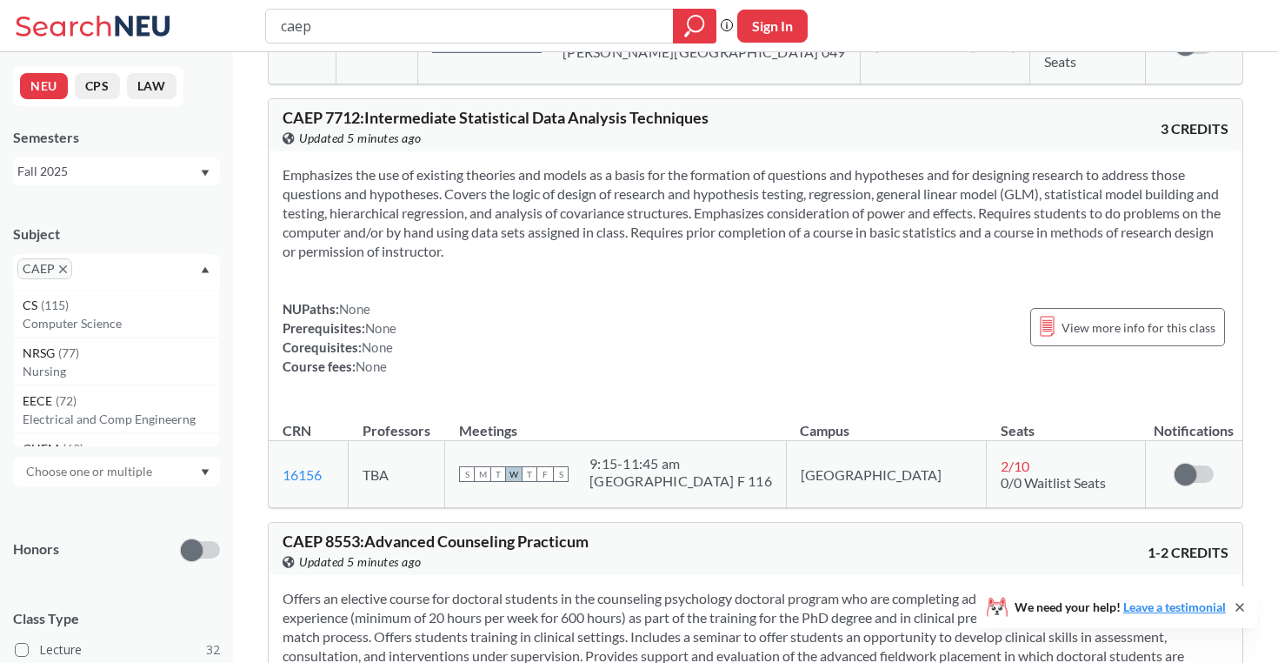
scroll to position [2148, 0]
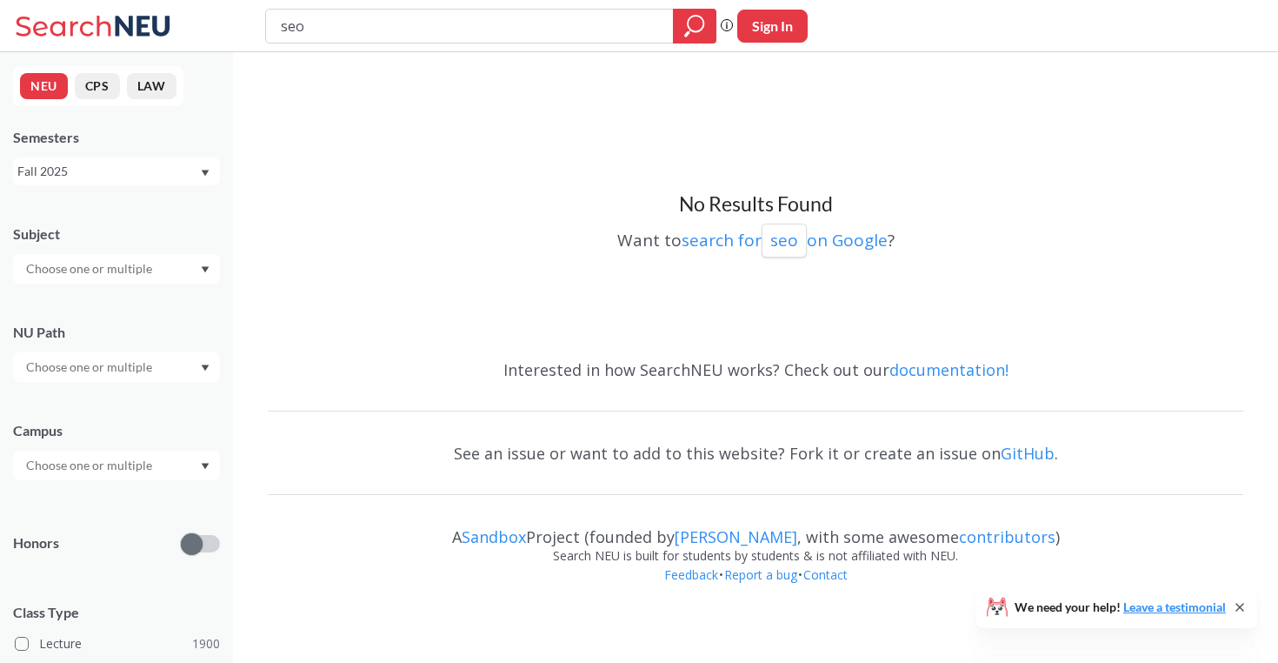
click at [83, 267] on input "text" at bounding box center [90, 268] width 146 height 21
type input "ma"
click at [78, 287] on div "MATH ( 68 ) Mathematics" at bounding box center [116, 307] width 207 height 48
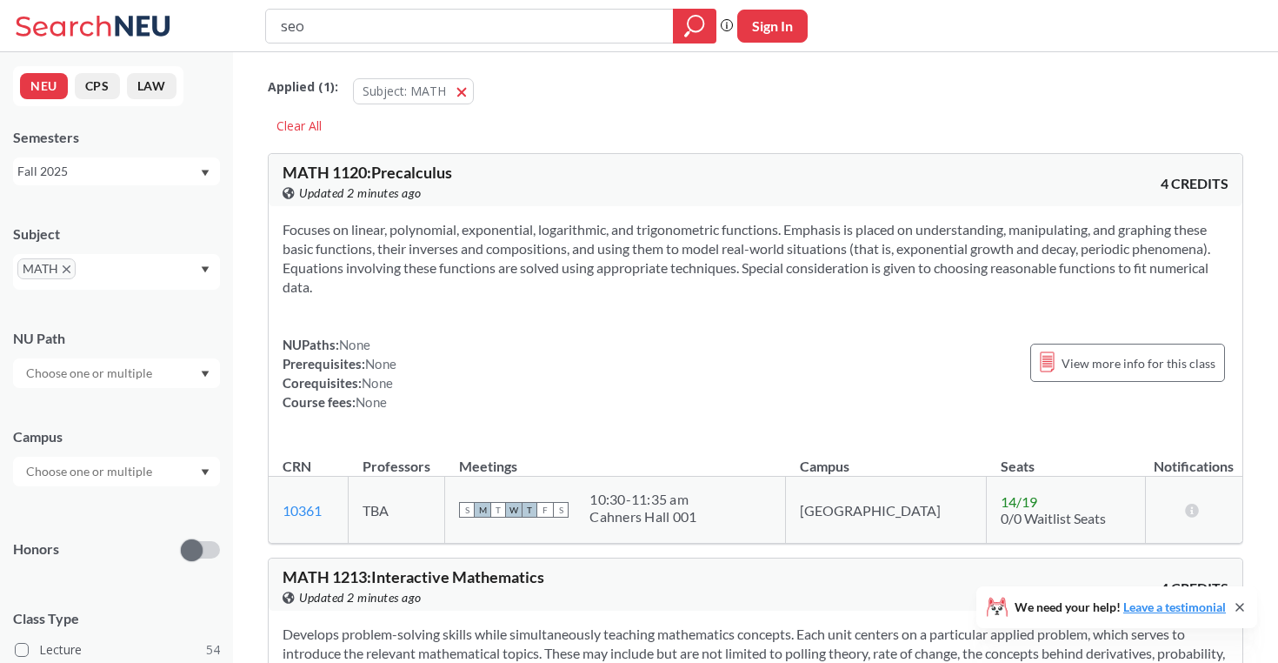
drag, startPoint x: 362, startPoint y: 17, endPoint x: 180, endPoint y: 12, distance: 181.8
click at [180, 12] on div "seo Phrase search guarantees the exact search appears in the results. Ex. If yo…" at bounding box center [639, 26] width 1278 height 52
type input "3081"
